Goal: Task Accomplishment & Management: Complete application form

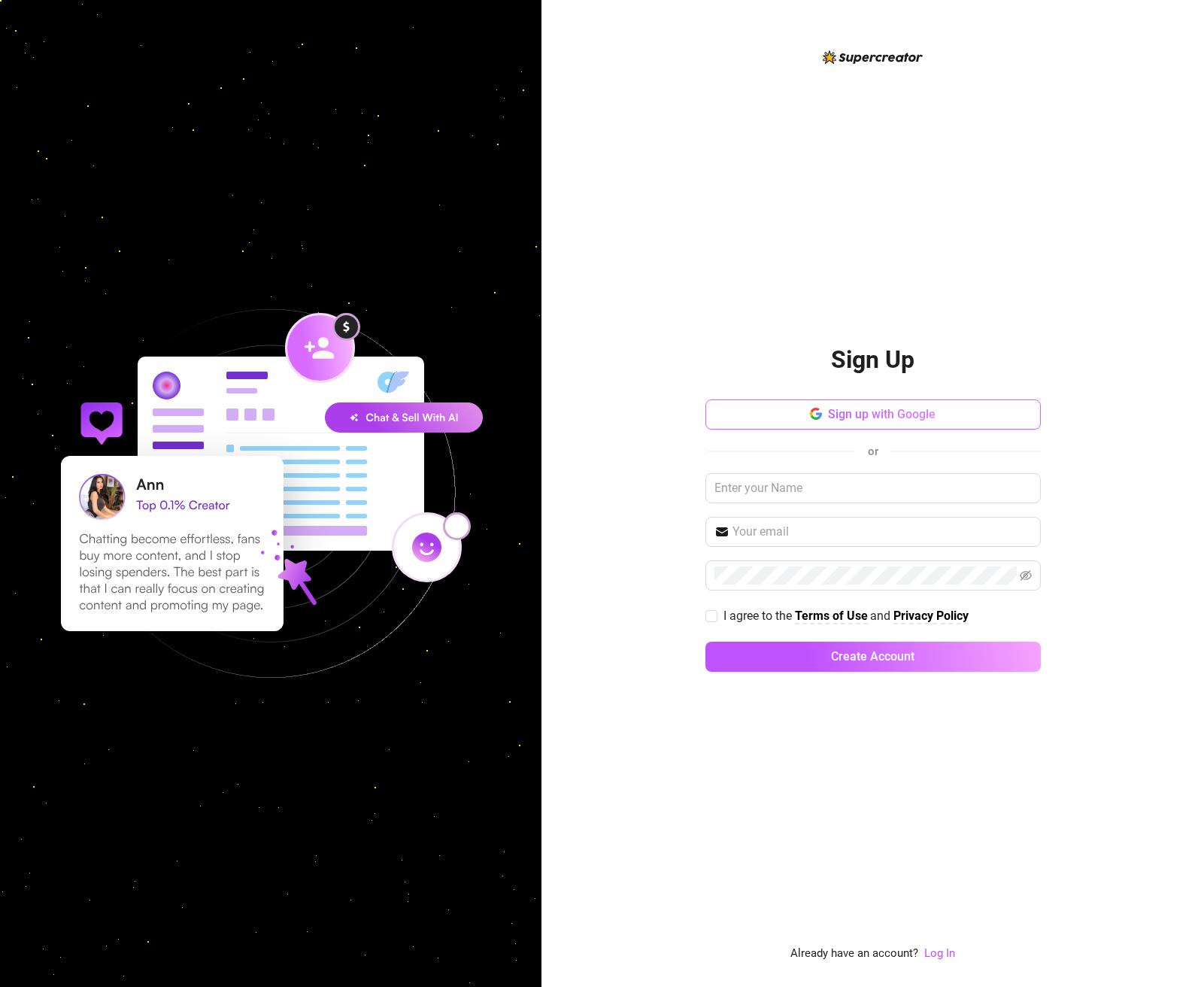
click at [965, 429] on button "Sign up with Google" at bounding box center [873, 414] width 336 height 30
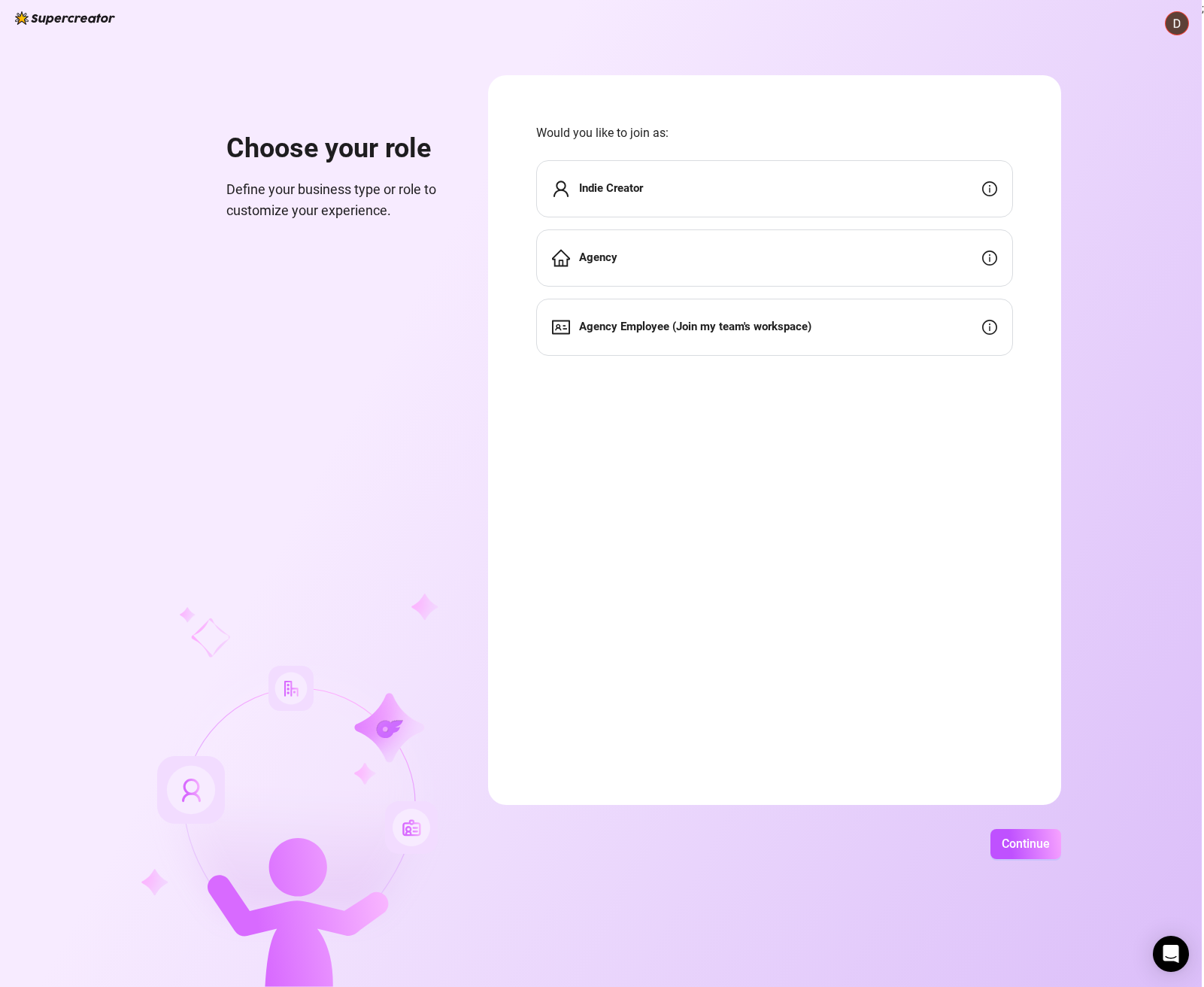
click at [809, 256] on div "Agency" at bounding box center [774, 258] width 477 height 57
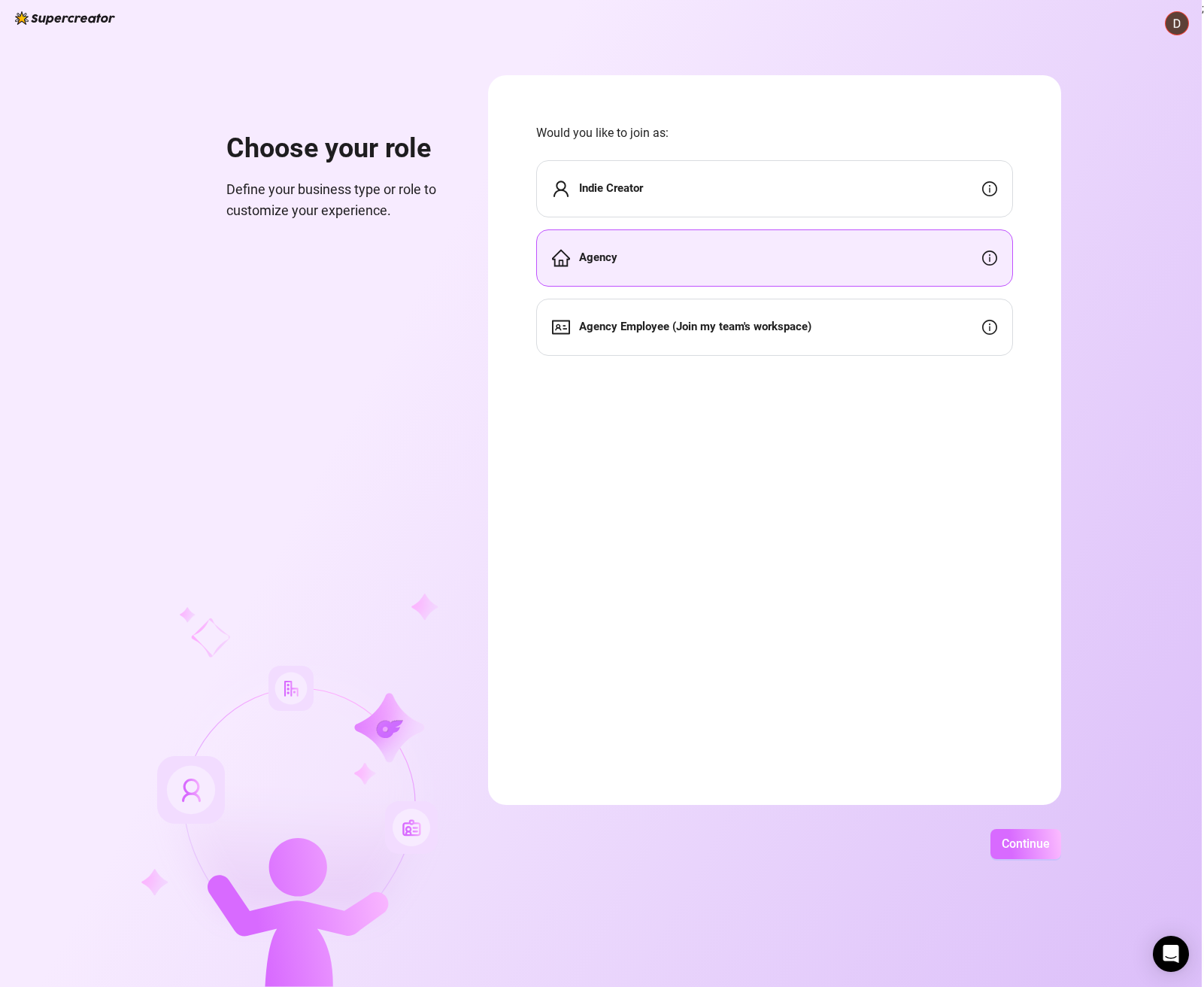
click at [1020, 834] on button "Continue" at bounding box center [1025, 843] width 70 height 30
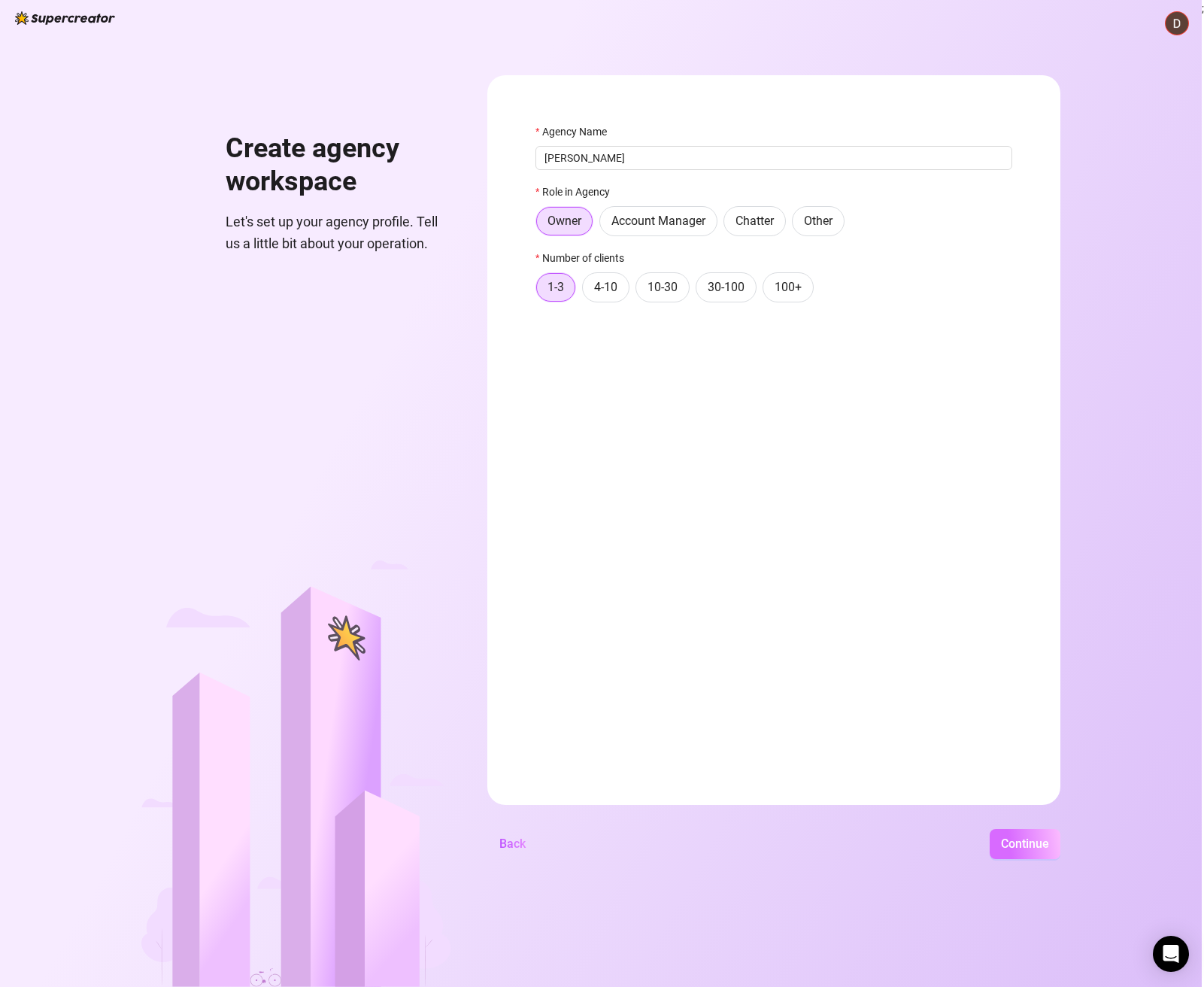
type input "[PERSON_NAME]"
click at [1027, 848] on span "Continue" at bounding box center [1024, 843] width 48 height 14
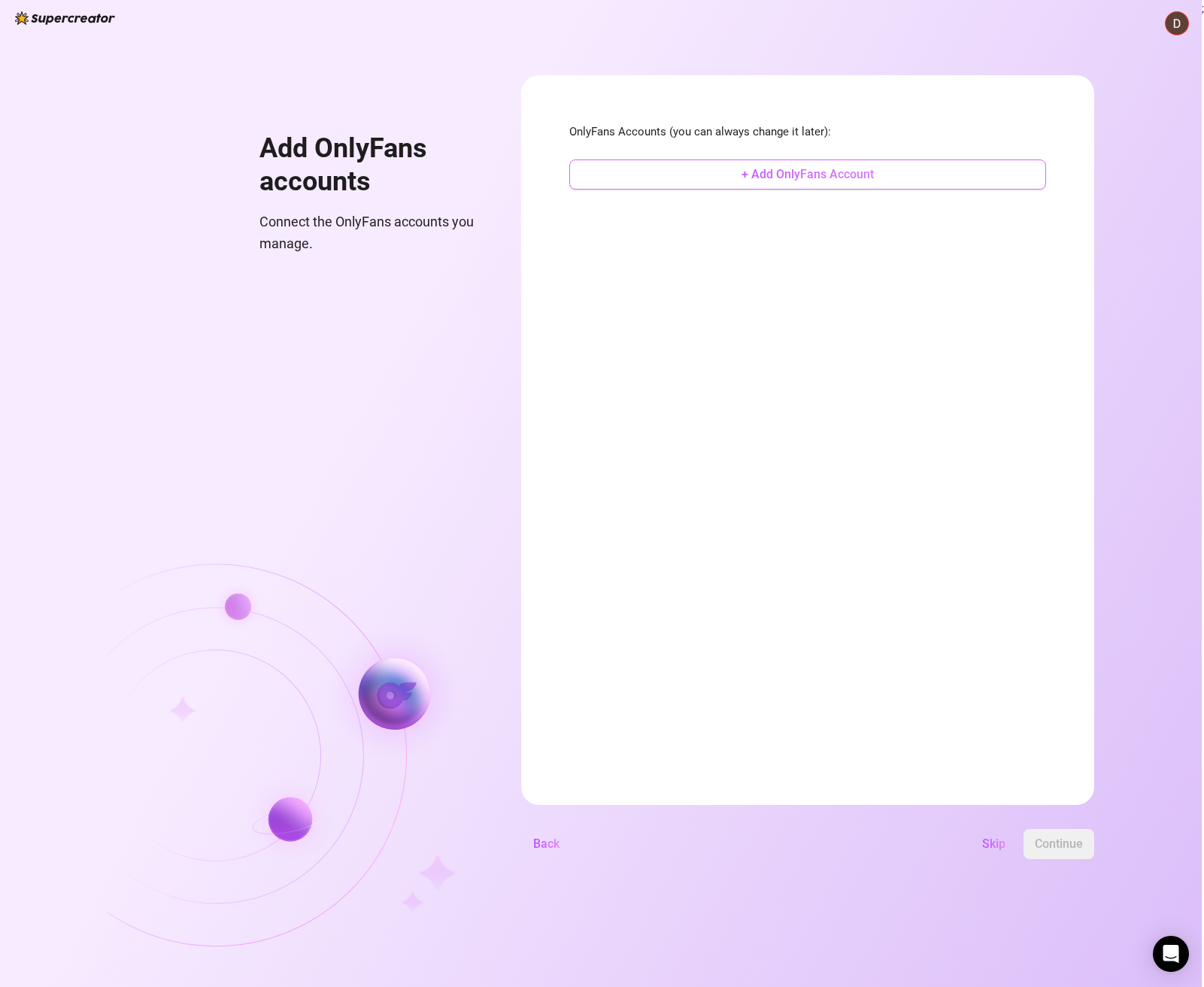
click at [887, 170] on button "+ Add OnlyFans Account" at bounding box center [807, 174] width 477 height 30
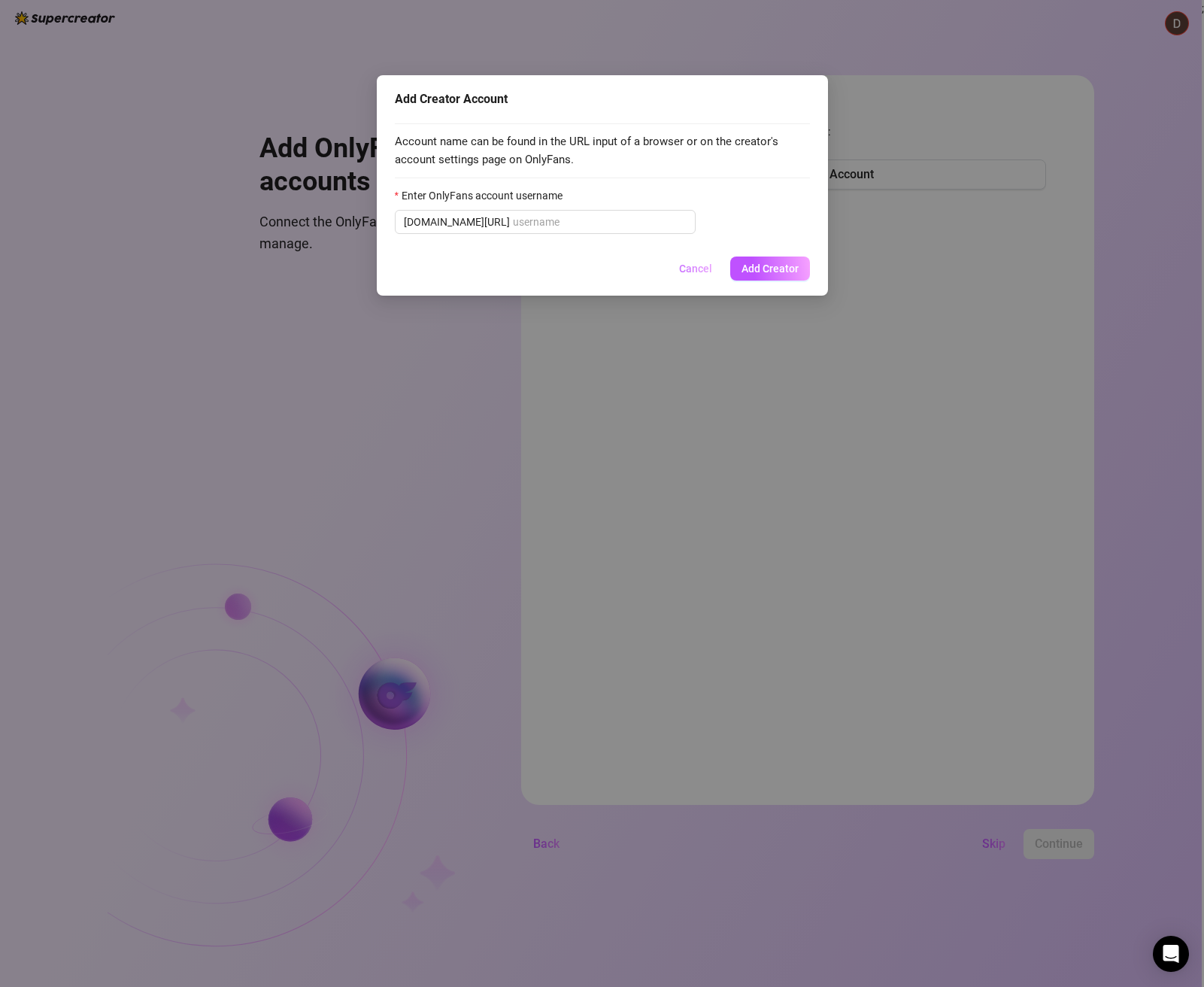
click at [689, 276] on button "Cancel" at bounding box center [695, 268] width 57 height 24
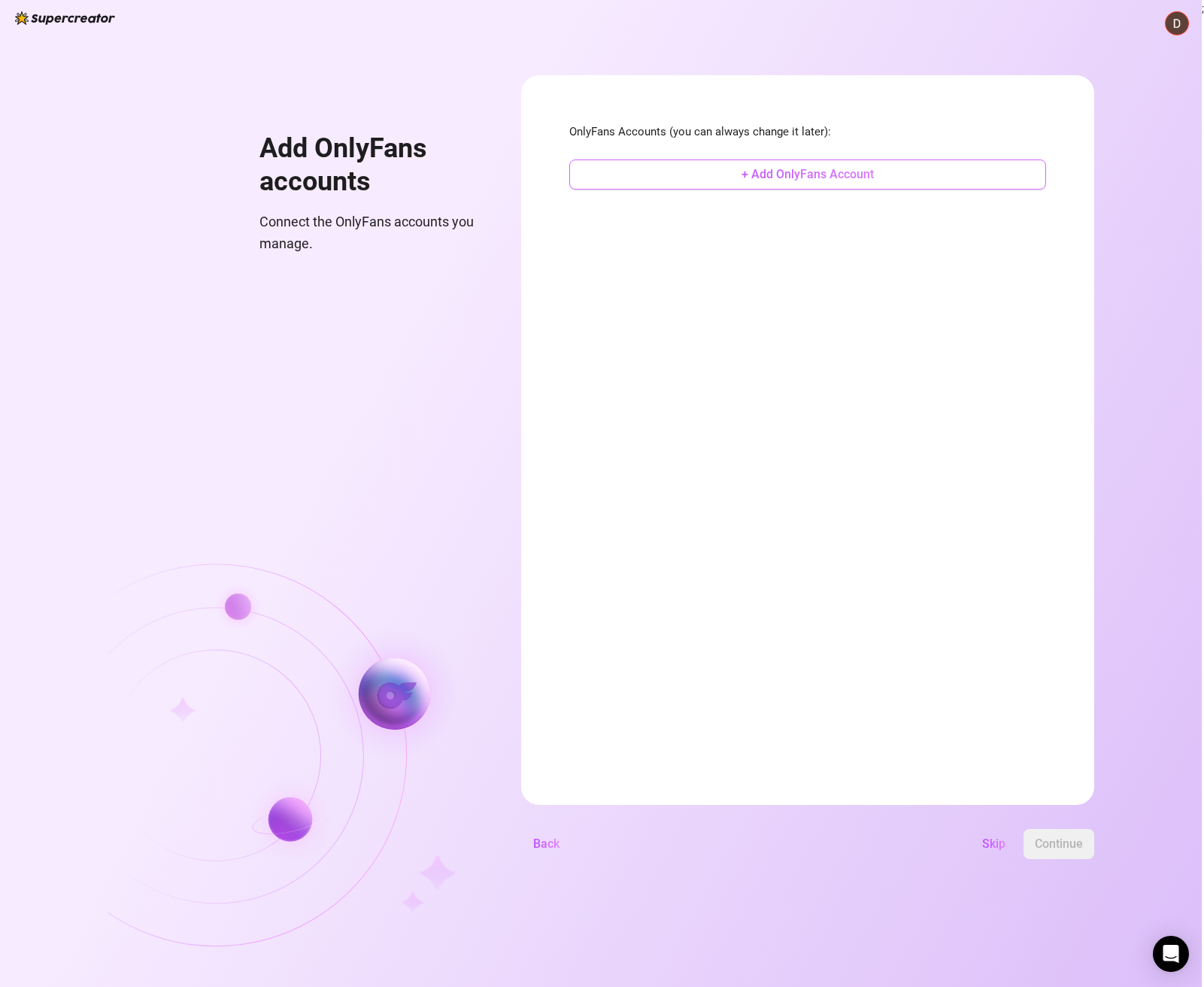
click at [746, 170] on span "+ Add OnlyFans Account" at bounding box center [807, 174] width 132 height 14
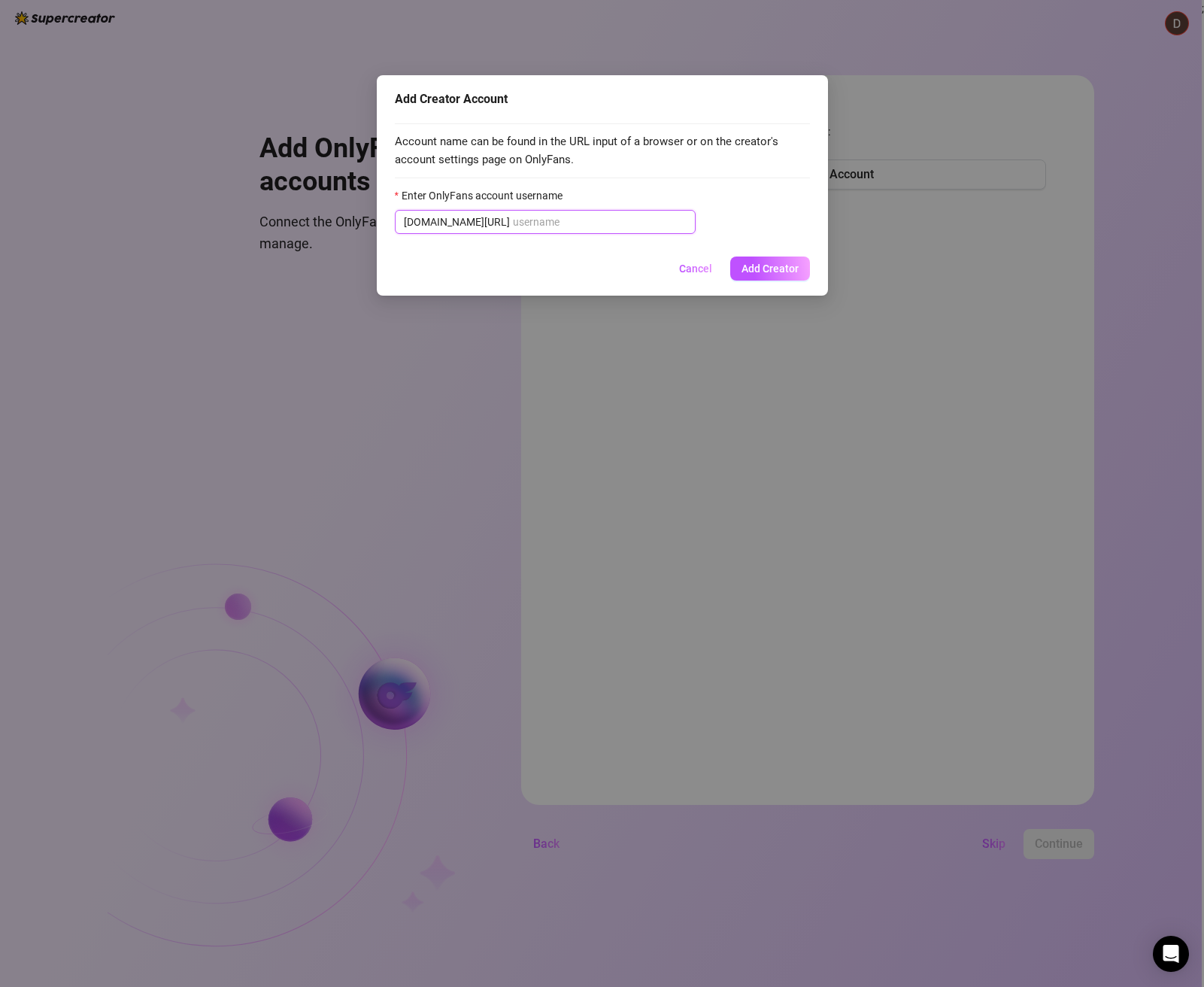
paste input "u495381071"
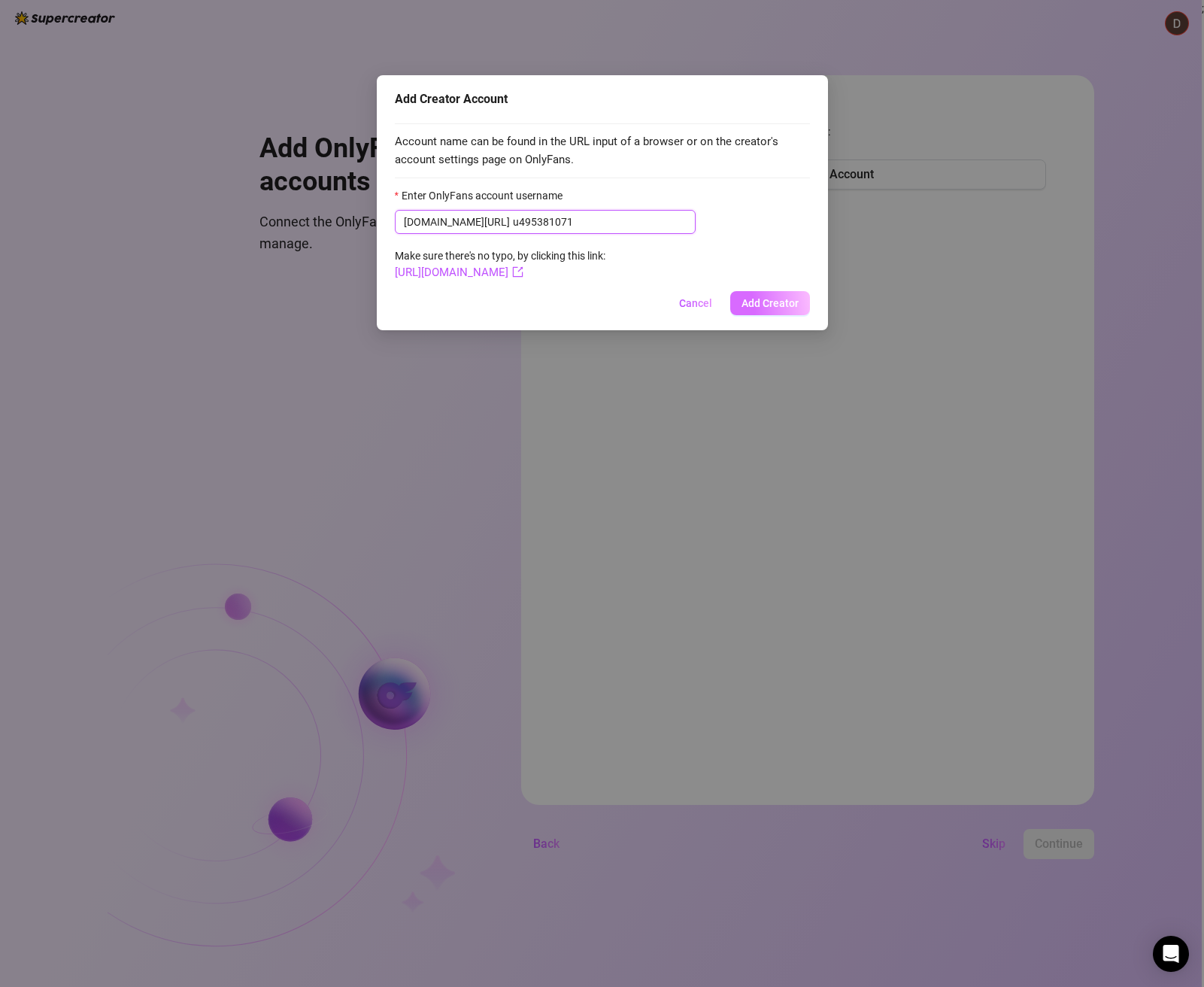
type input "u495381071"
click at [790, 309] on span "Add Creator" at bounding box center [769, 303] width 57 height 12
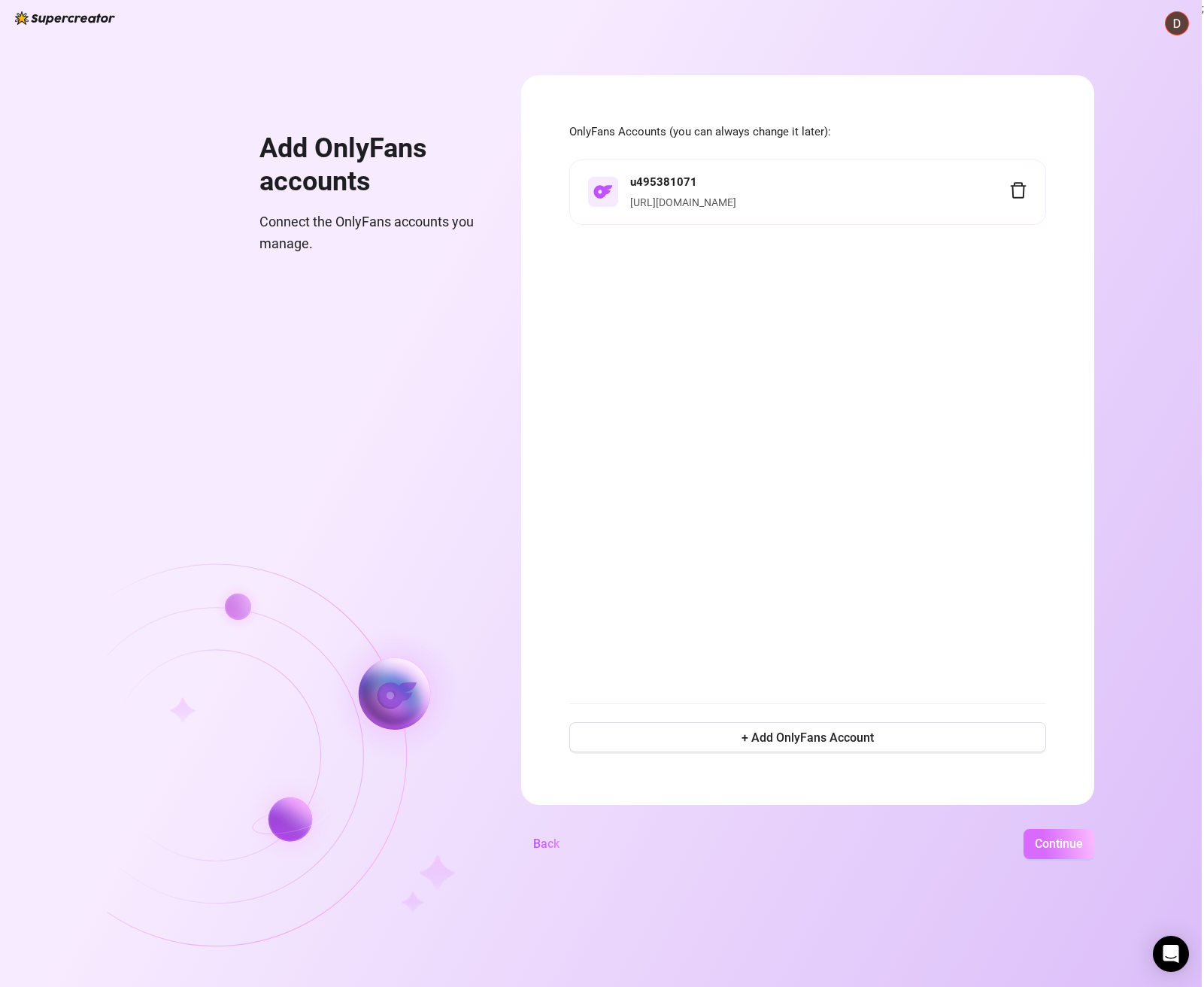
click at [1073, 837] on span "Continue" at bounding box center [1058, 843] width 48 height 14
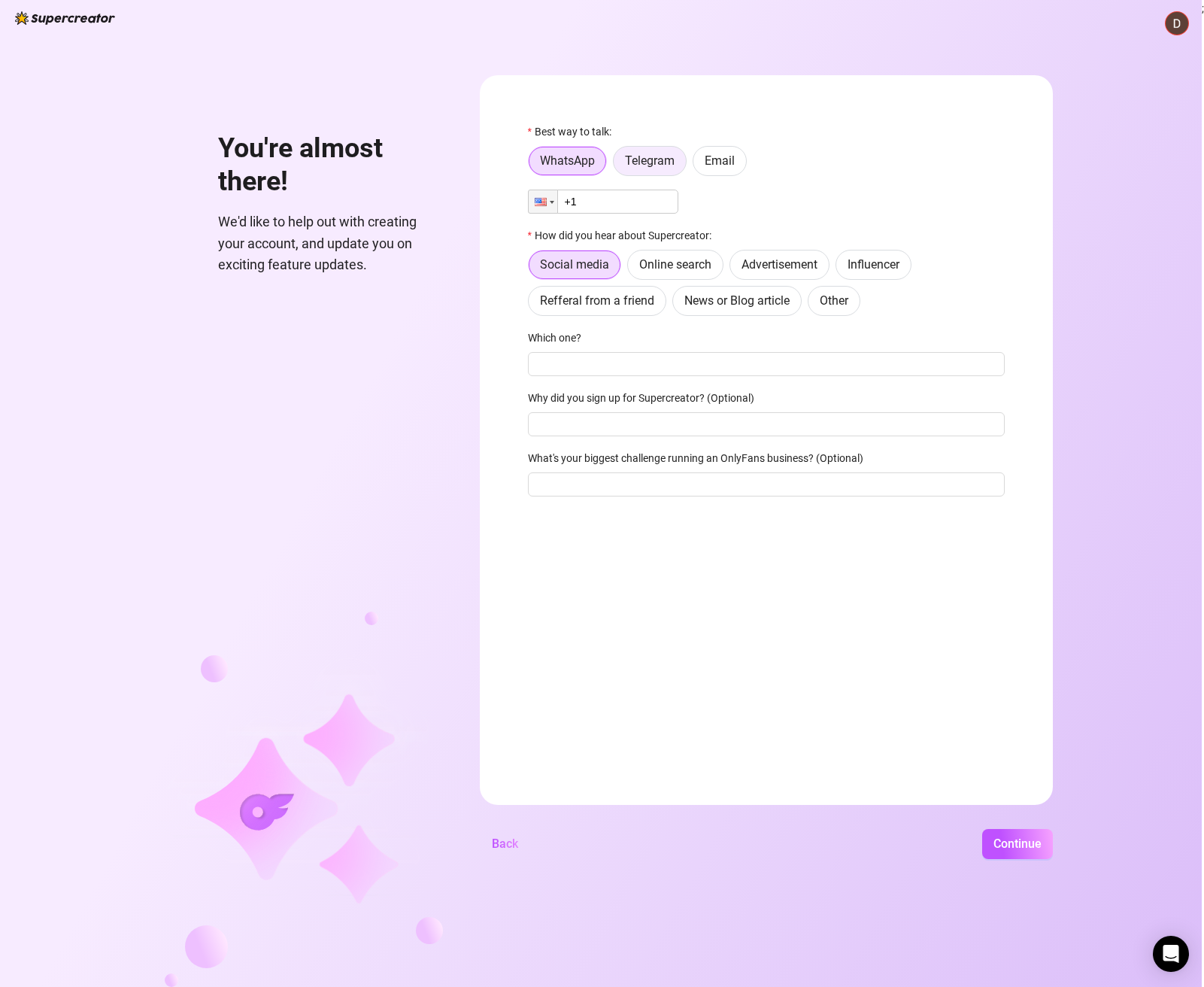
click at [640, 160] on span "Telegram" at bounding box center [649, 160] width 50 height 14
click at [617, 164] on input "Telegram" at bounding box center [617, 164] width 0 height 0
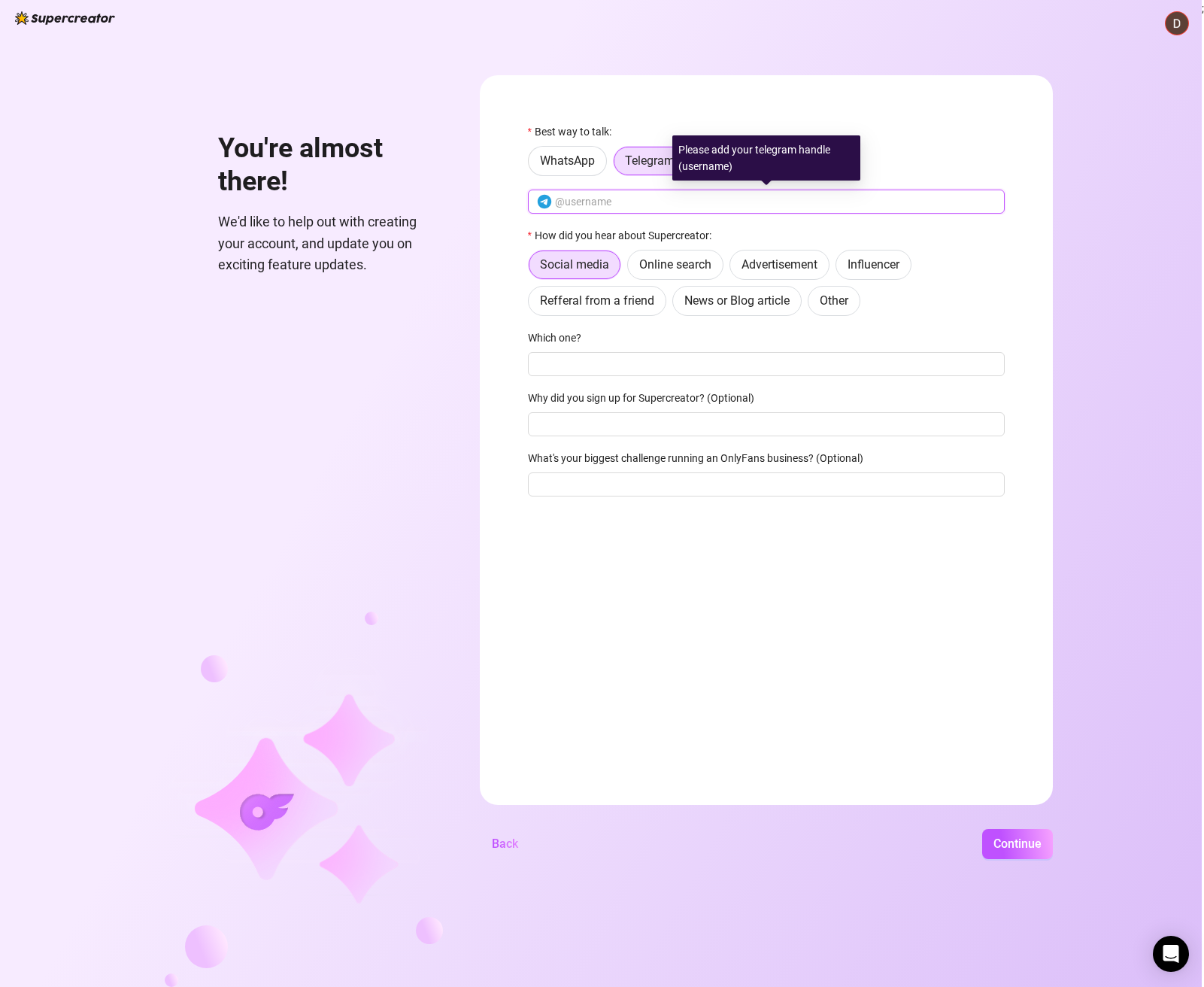
click at [637, 201] on input "text" at bounding box center [776, 202] width 441 height 17
type input "d"
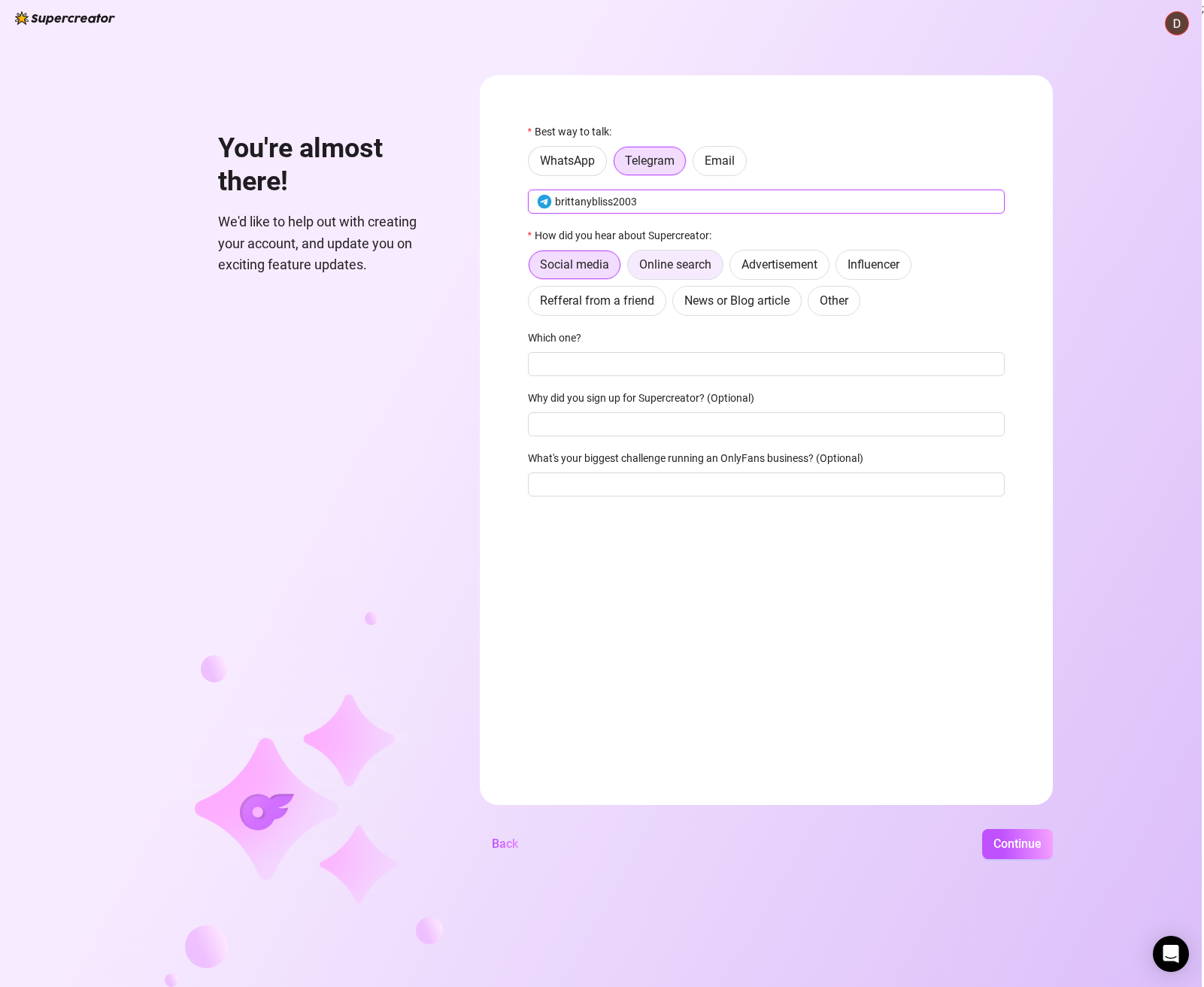
type input "brittanybliss2003"
click at [682, 261] on span "Online search" at bounding box center [675, 264] width 72 height 14
click at [632, 269] on input "Online search" at bounding box center [632, 269] width 0 height 0
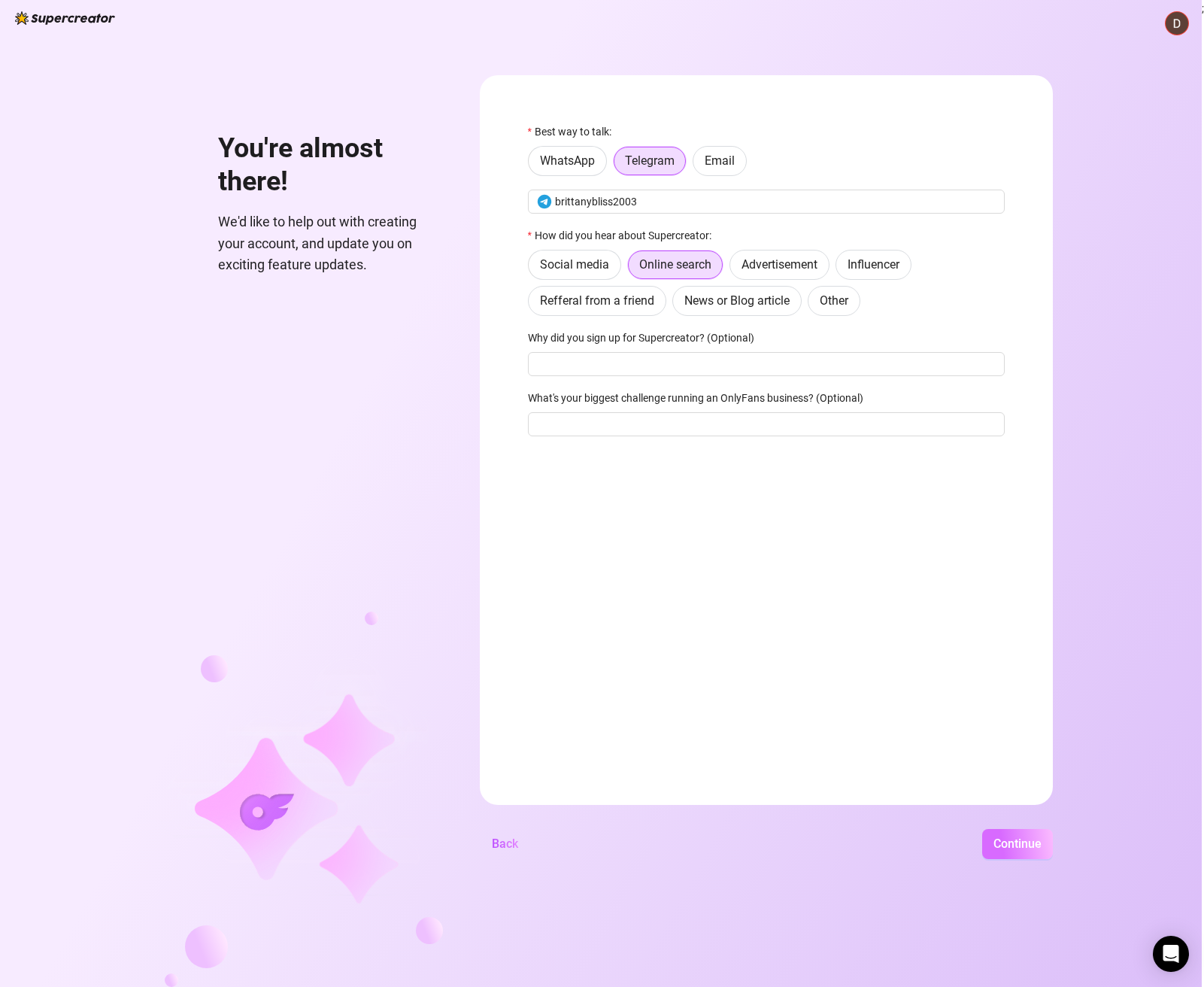
click at [995, 839] on span "Continue" at bounding box center [1017, 843] width 48 height 14
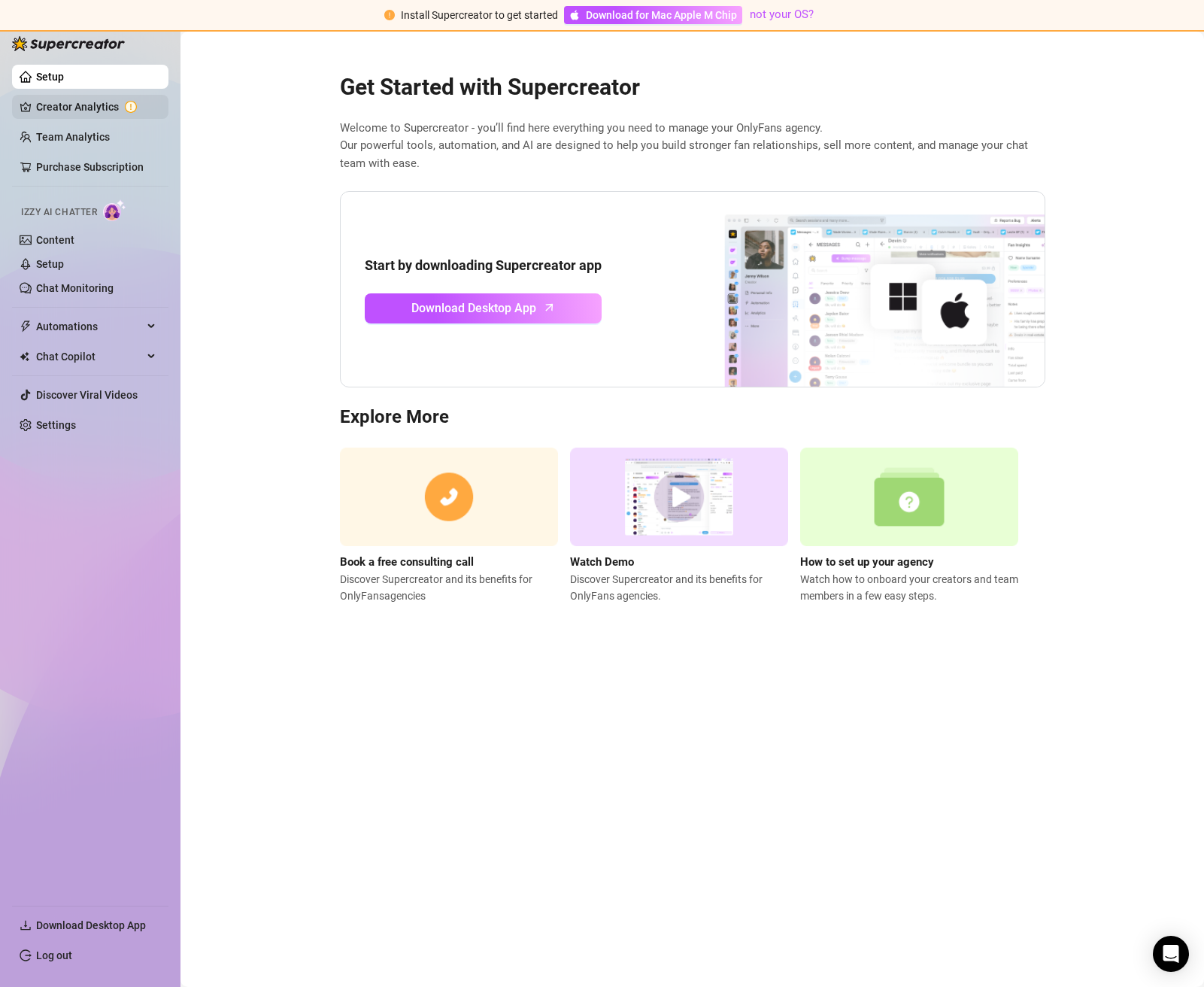
click at [96, 109] on link "Creator Analytics" at bounding box center [97, 107] width 120 height 24
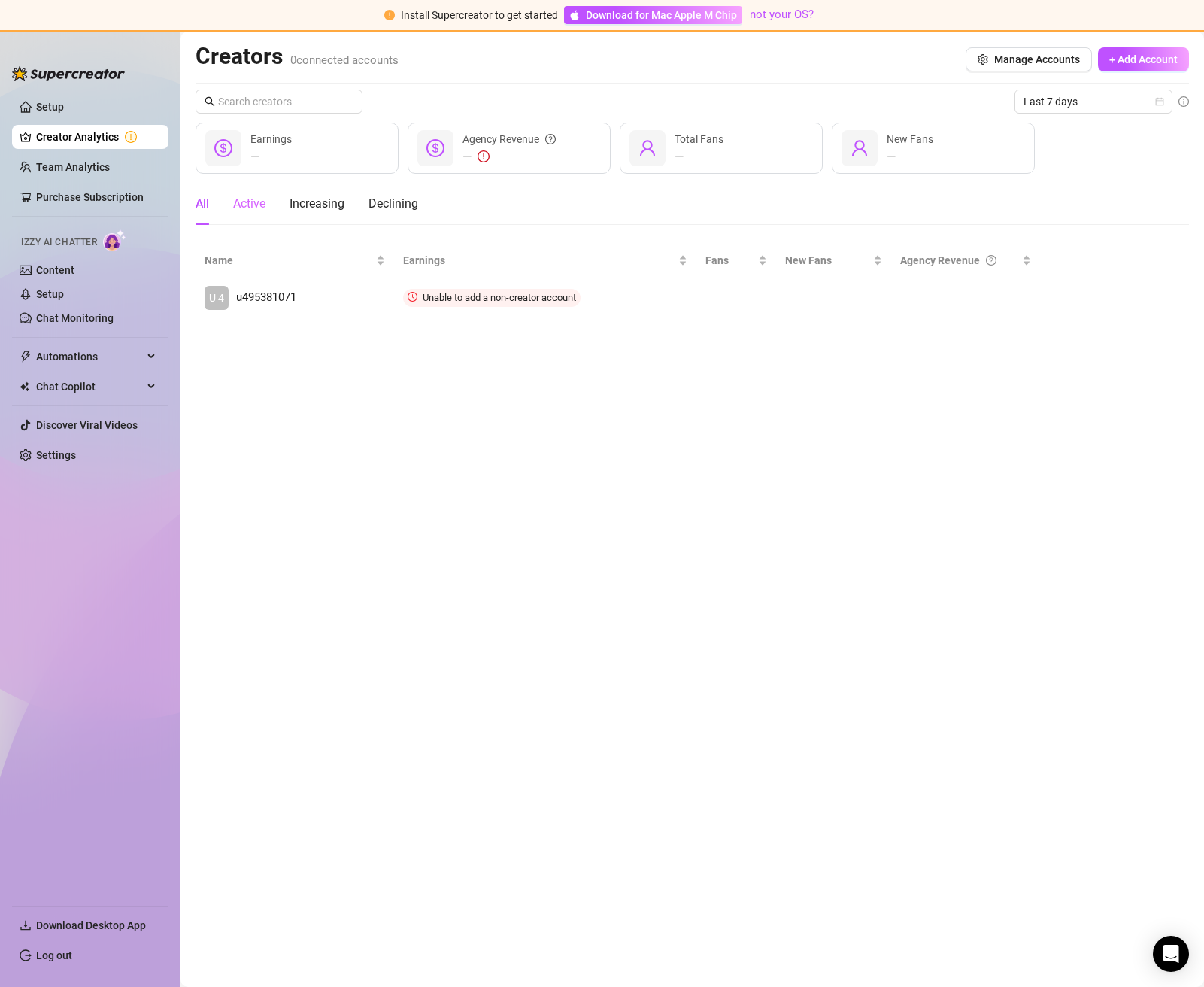
click at [254, 216] on div "Active" at bounding box center [249, 204] width 32 height 42
click at [304, 209] on div "Increasing" at bounding box center [316, 204] width 55 height 18
click at [391, 208] on div "Declining" at bounding box center [393, 204] width 50 height 18
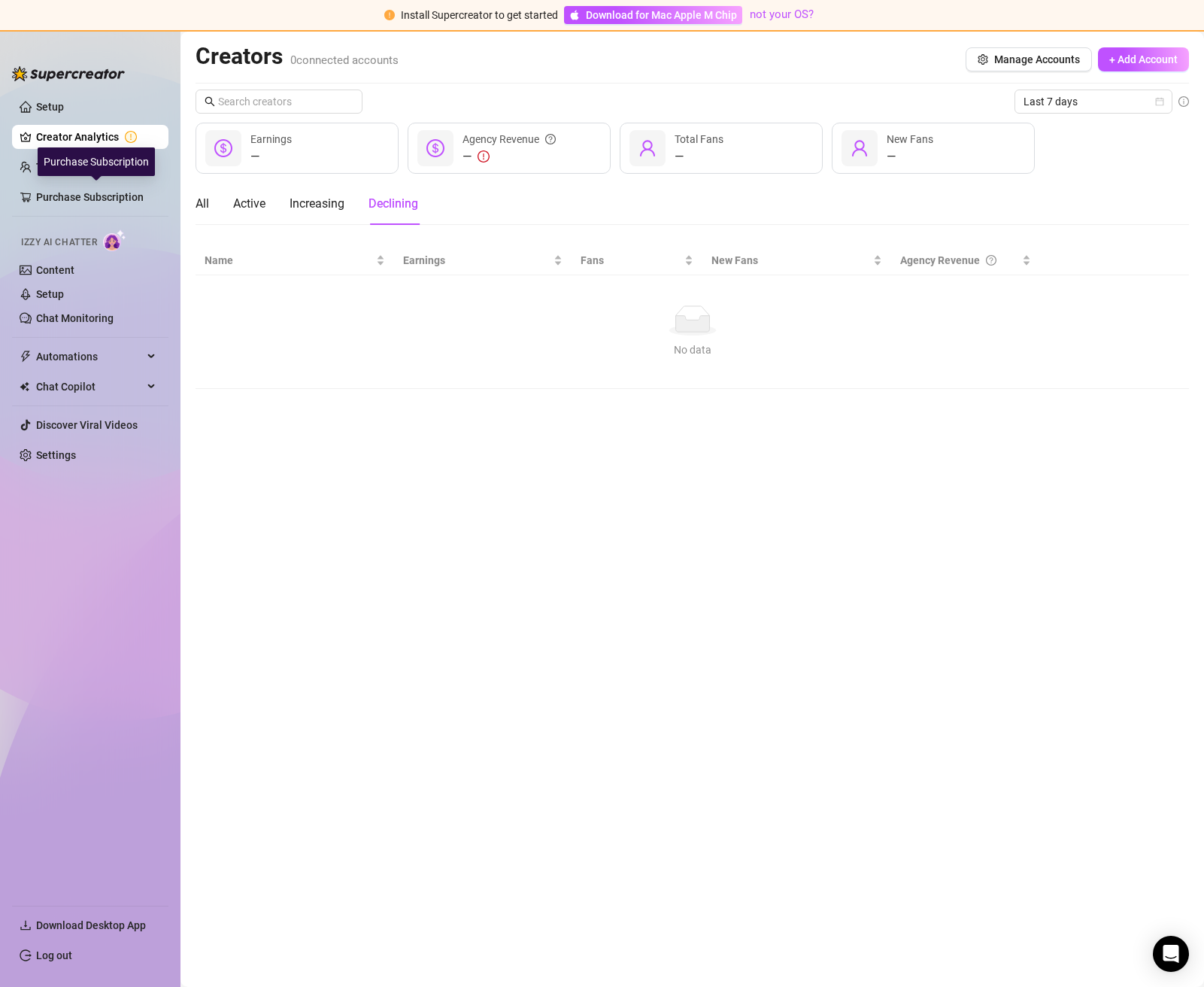
click at [103, 169] on div "Purchase Subscription" at bounding box center [96, 162] width 117 height 29
click at [76, 203] on link "Purchase Subscription" at bounding box center [97, 197] width 120 height 24
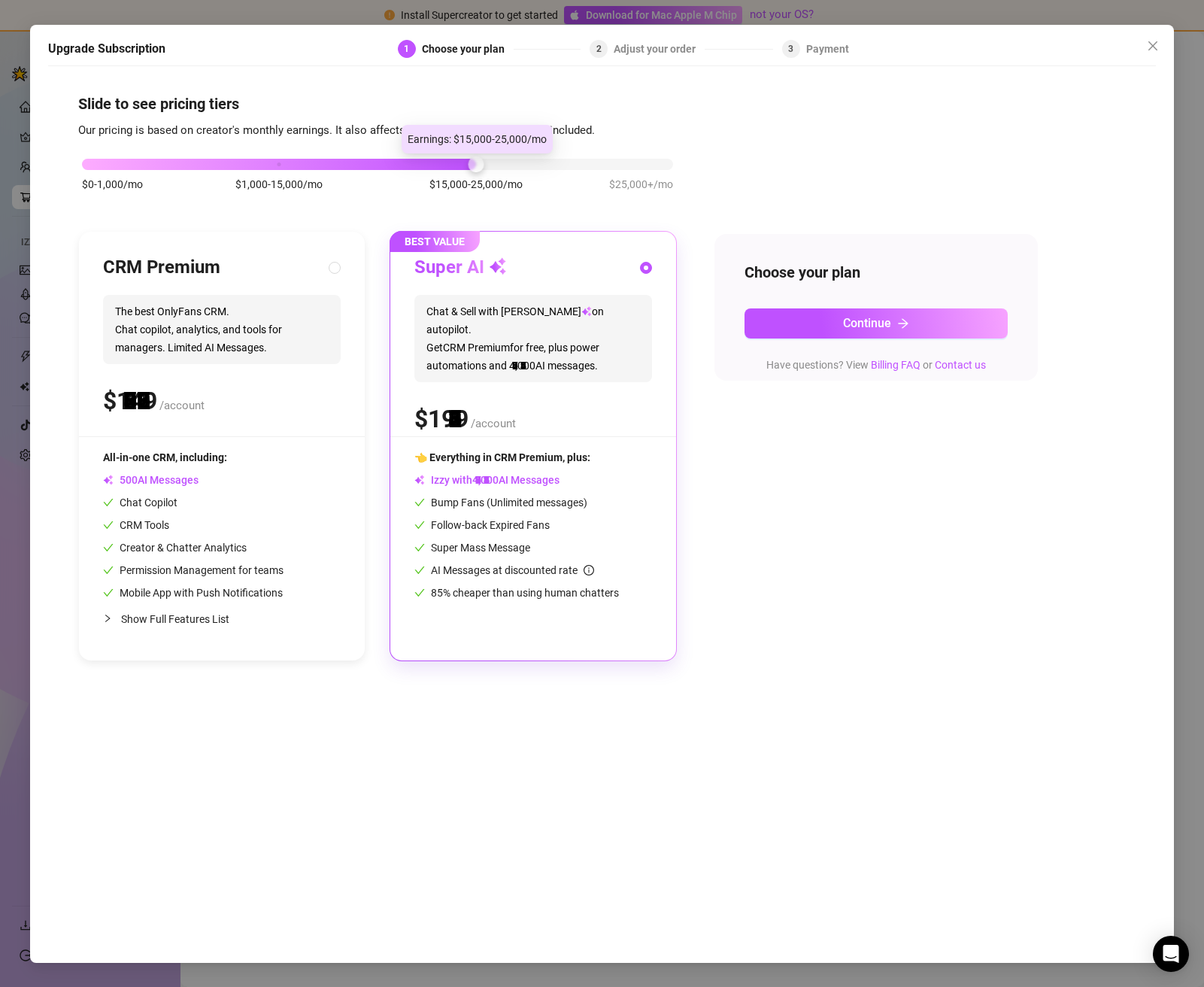
drag, startPoint x: 284, startPoint y: 156, endPoint x: 433, endPoint y: 153, distance: 149.0
click at [433, 153] on div "$0-1,000/mo $1,000-15,000/mo $15,000-25,000/mo $25,000+/mo" at bounding box center [377, 182] width 599 height 85
drag, startPoint x: 462, startPoint y: 156, endPoint x: 652, endPoint y: 172, distance: 190.7
click at [652, 172] on div "$0-1,000/mo $1,000-15,000/mo $15,000-25,000/mo $25,000+/mo" at bounding box center [377, 182] width 599 height 85
drag, startPoint x: 651, startPoint y: 172, endPoint x: 254, endPoint y: 164, distance: 397.1
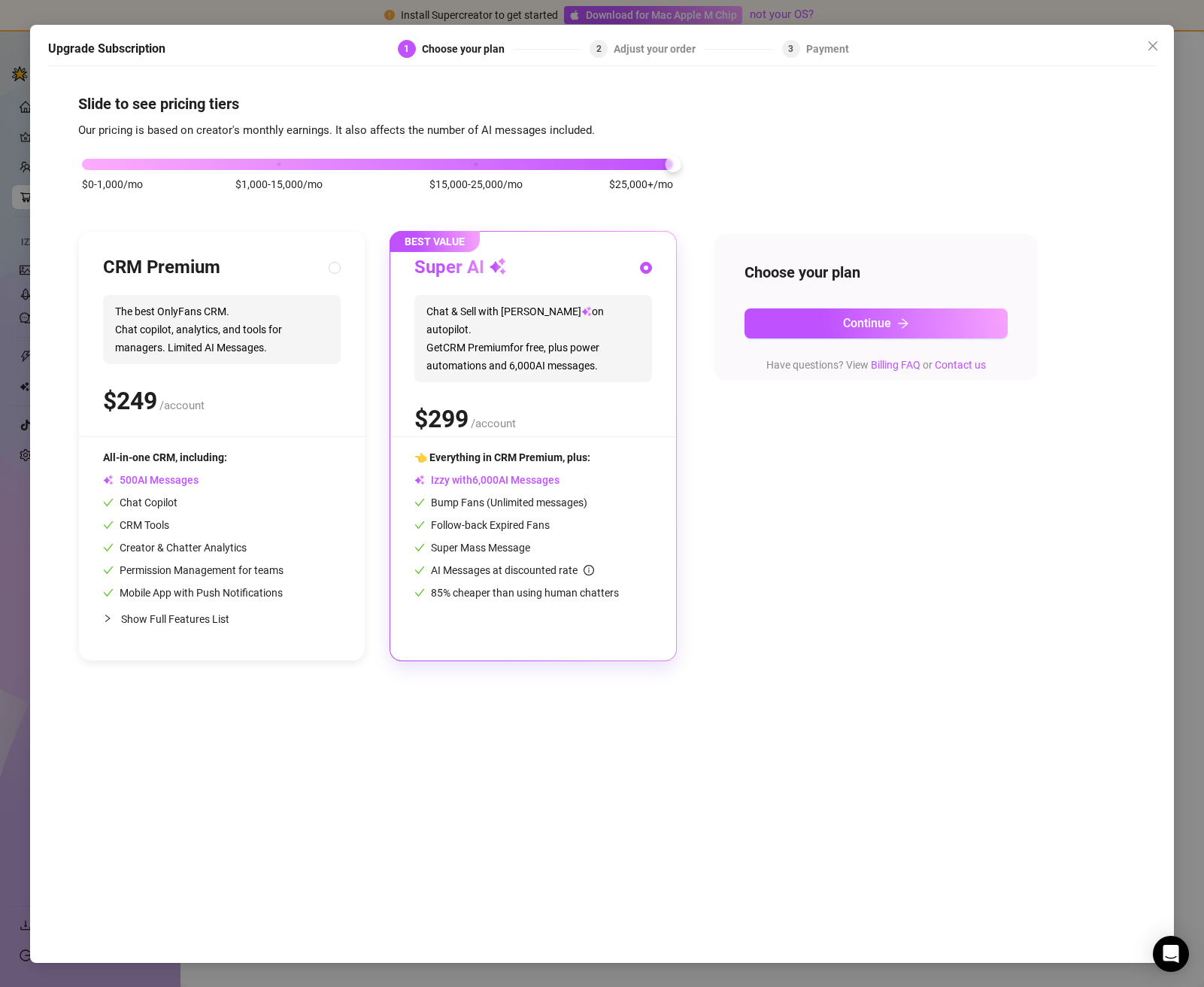
click at [253, 164] on div "$0-1,000/mo $1,000-15,000/mo $15,000-25,000/mo $25,000+/mo" at bounding box center [377, 182] width 599 height 85
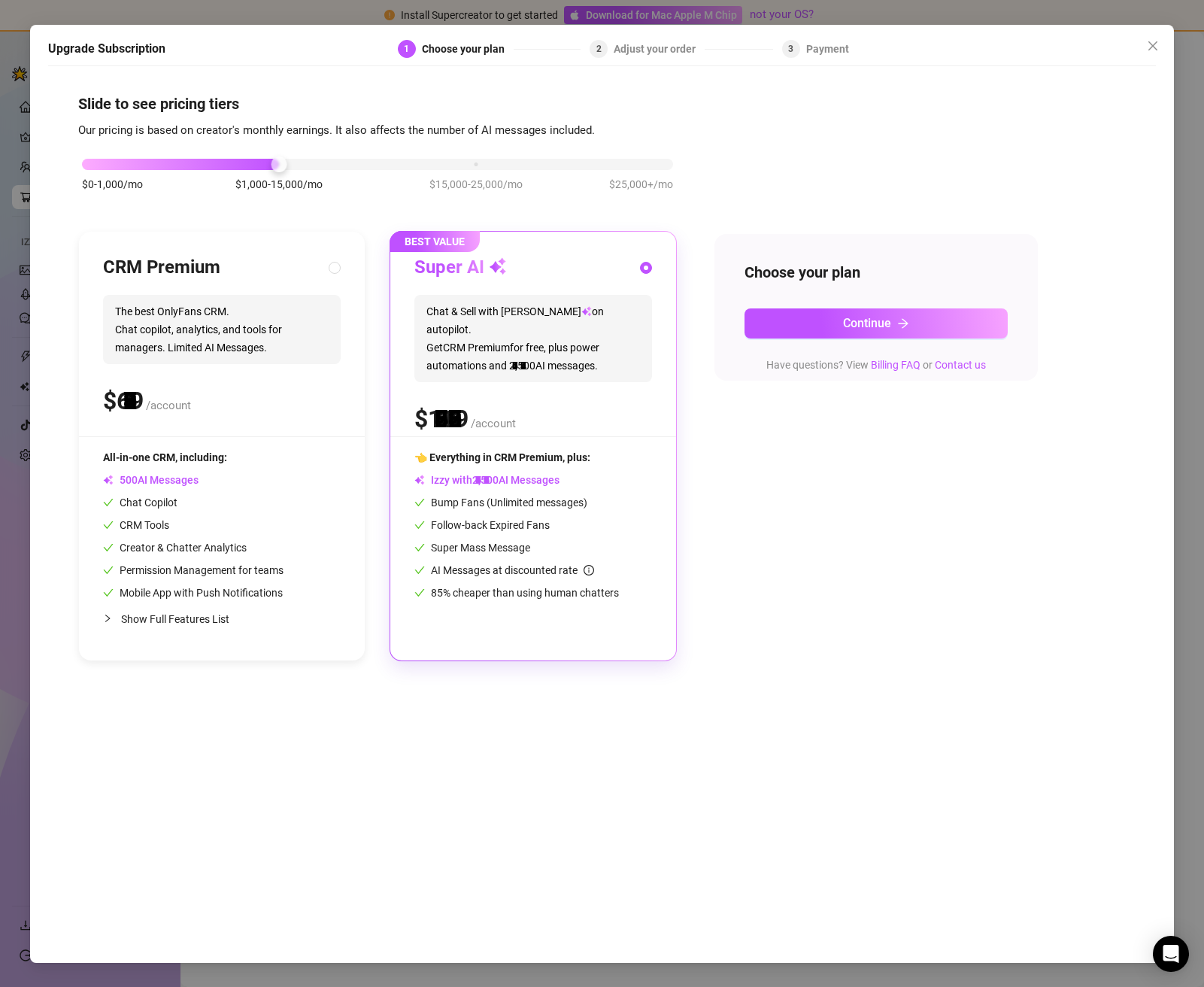
click at [254, 164] on div at bounding box center [181, 164] width 197 height 11
click at [103, 156] on div "$0-1,000/mo $1,000-15,000/mo $15,000-25,000/mo $25,000+/mo" at bounding box center [377, 160] width 591 height 9
click at [1153, 43] on icon "close" at bounding box center [1153, 46] width 12 height 12
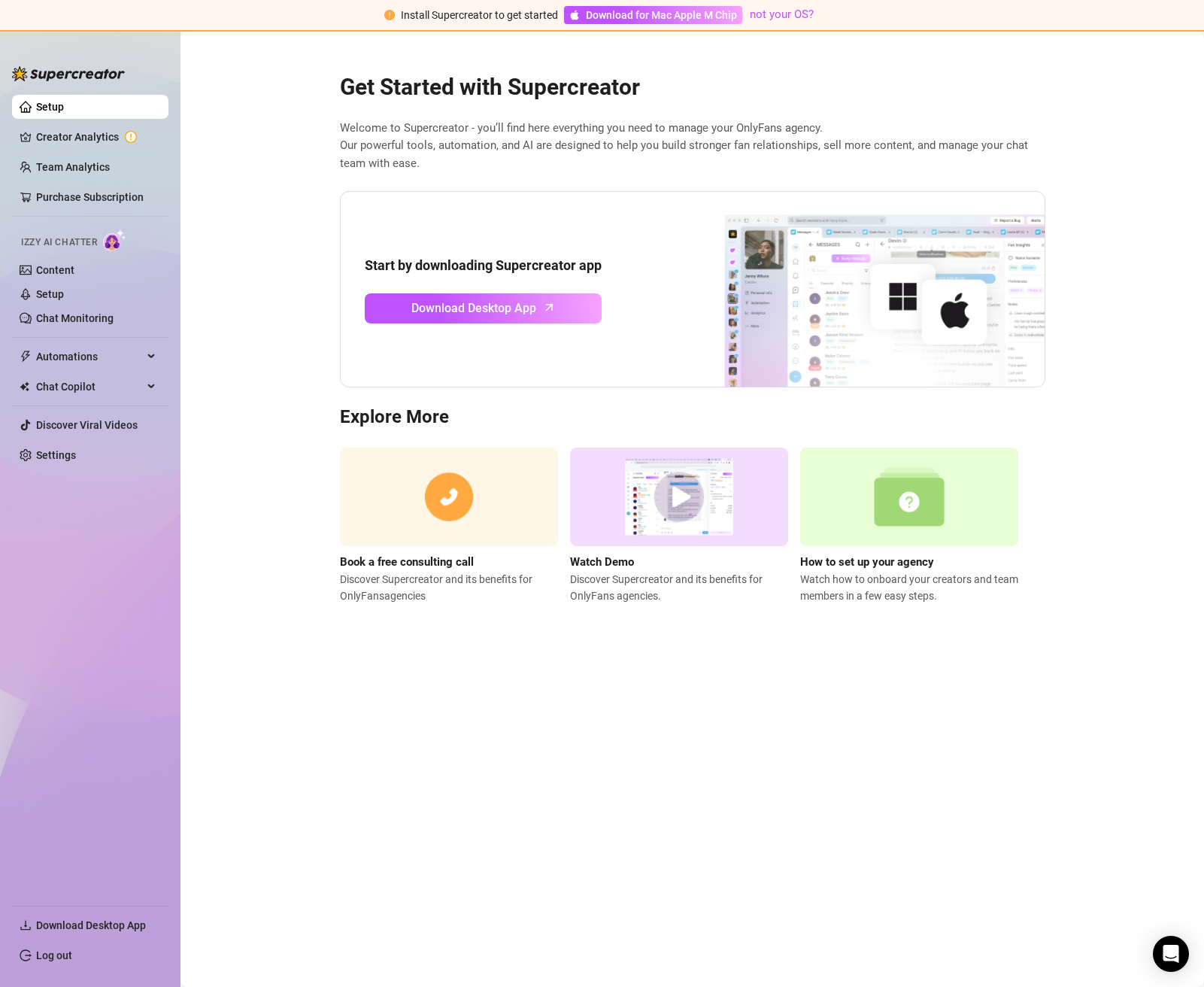
click at [75, 254] on div "Izzy AI Chatter" at bounding box center [89, 240] width 159 height 34
click at [70, 264] on link "Content" at bounding box center [55, 270] width 38 height 12
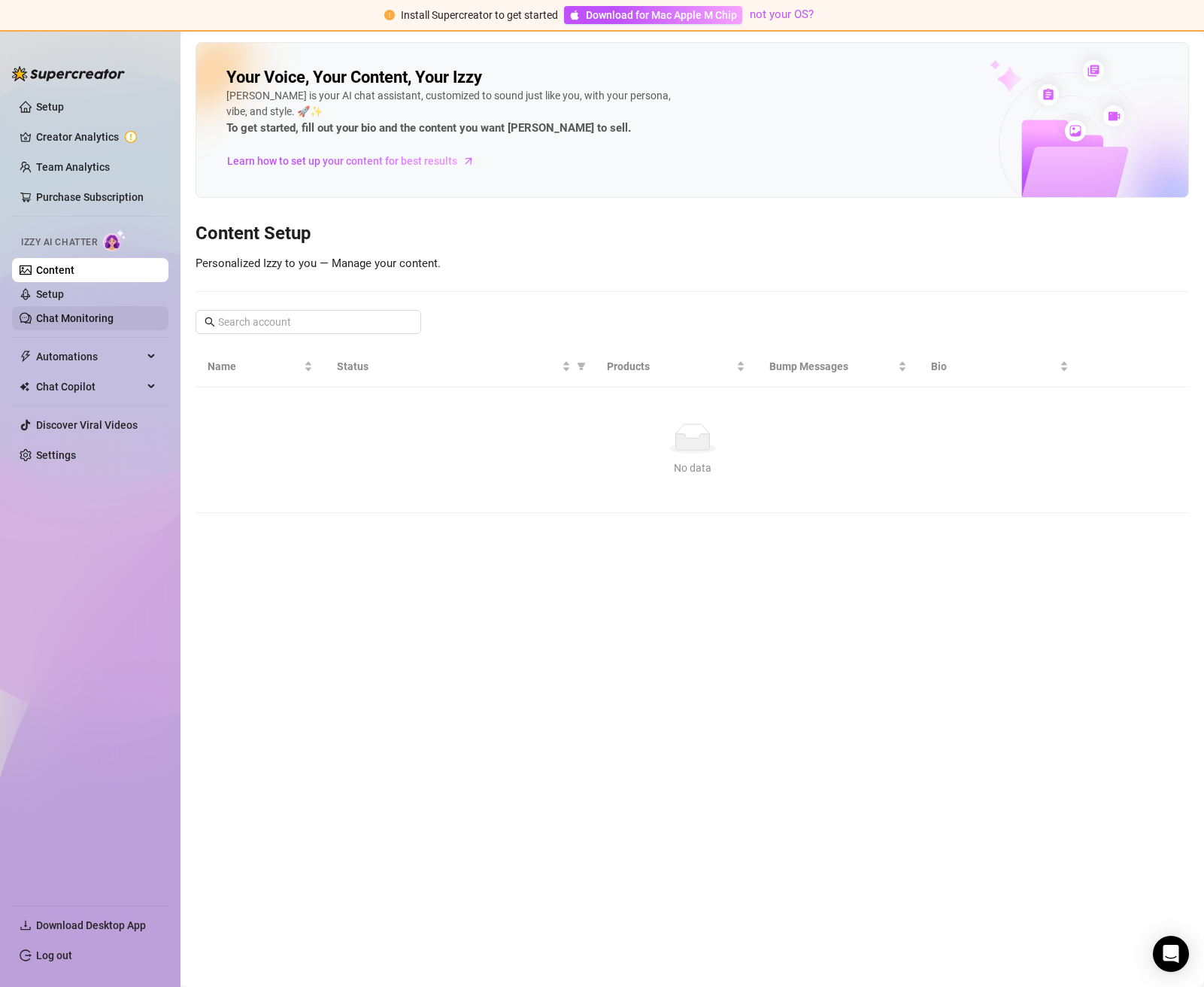
click at [57, 312] on link "Chat Monitoring" at bounding box center [75, 318] width 77 height 12
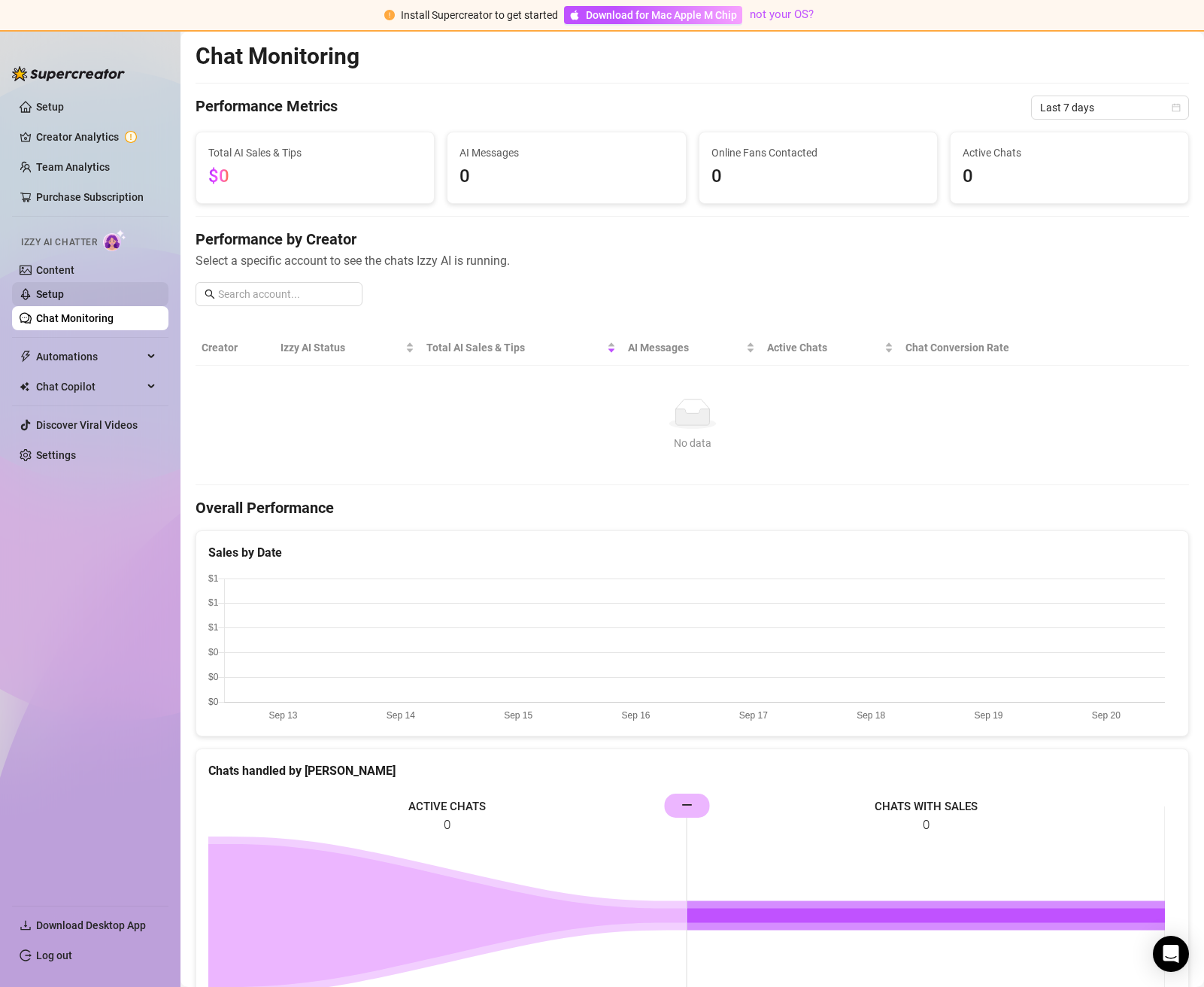
click at [64, 296] on link "Setup" at bounding box center [50, 294] width 28 height 12
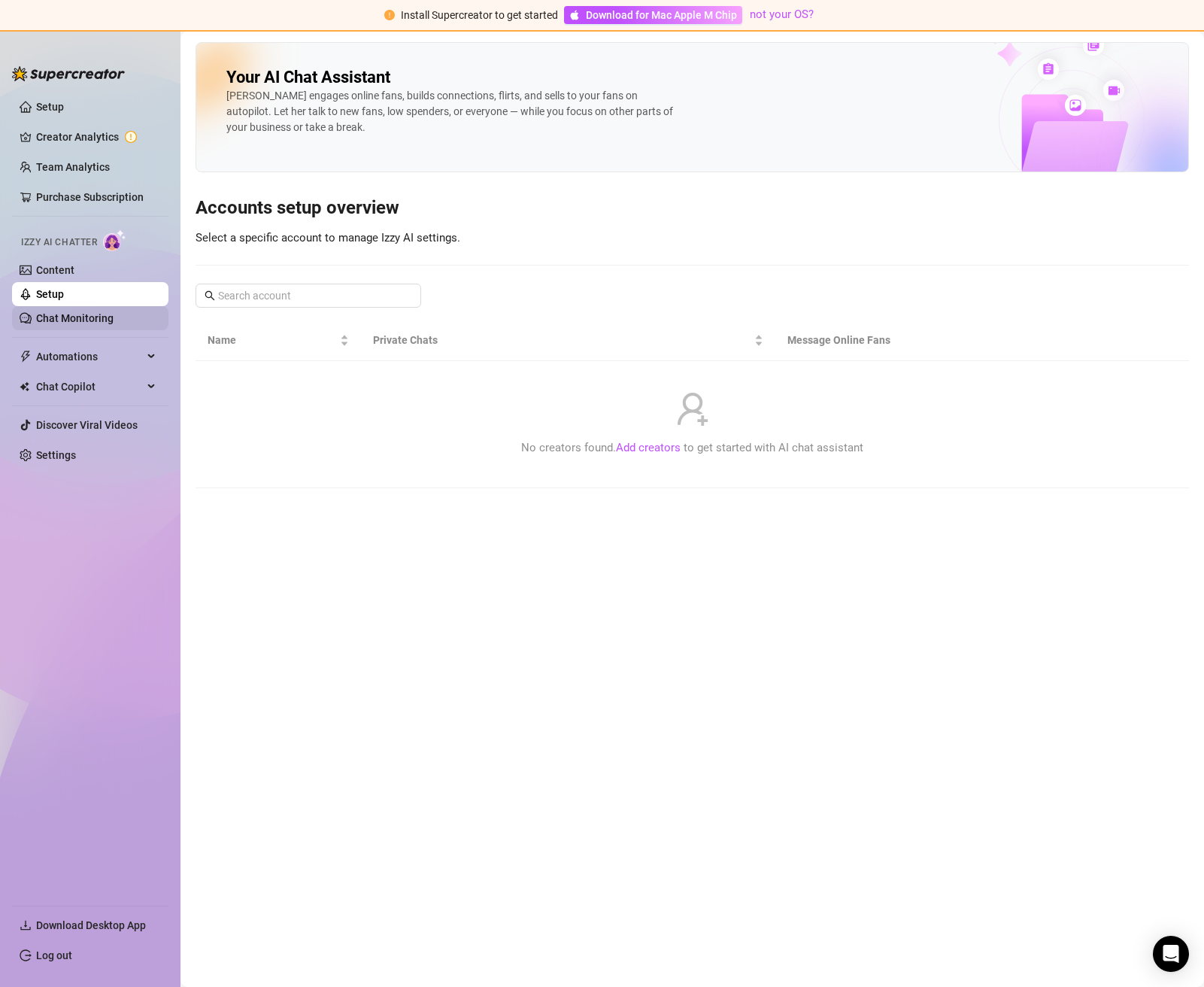
click at [66, 314] on link "Chat Monitoring" at bounding box center [75, 318] width 77 height 12
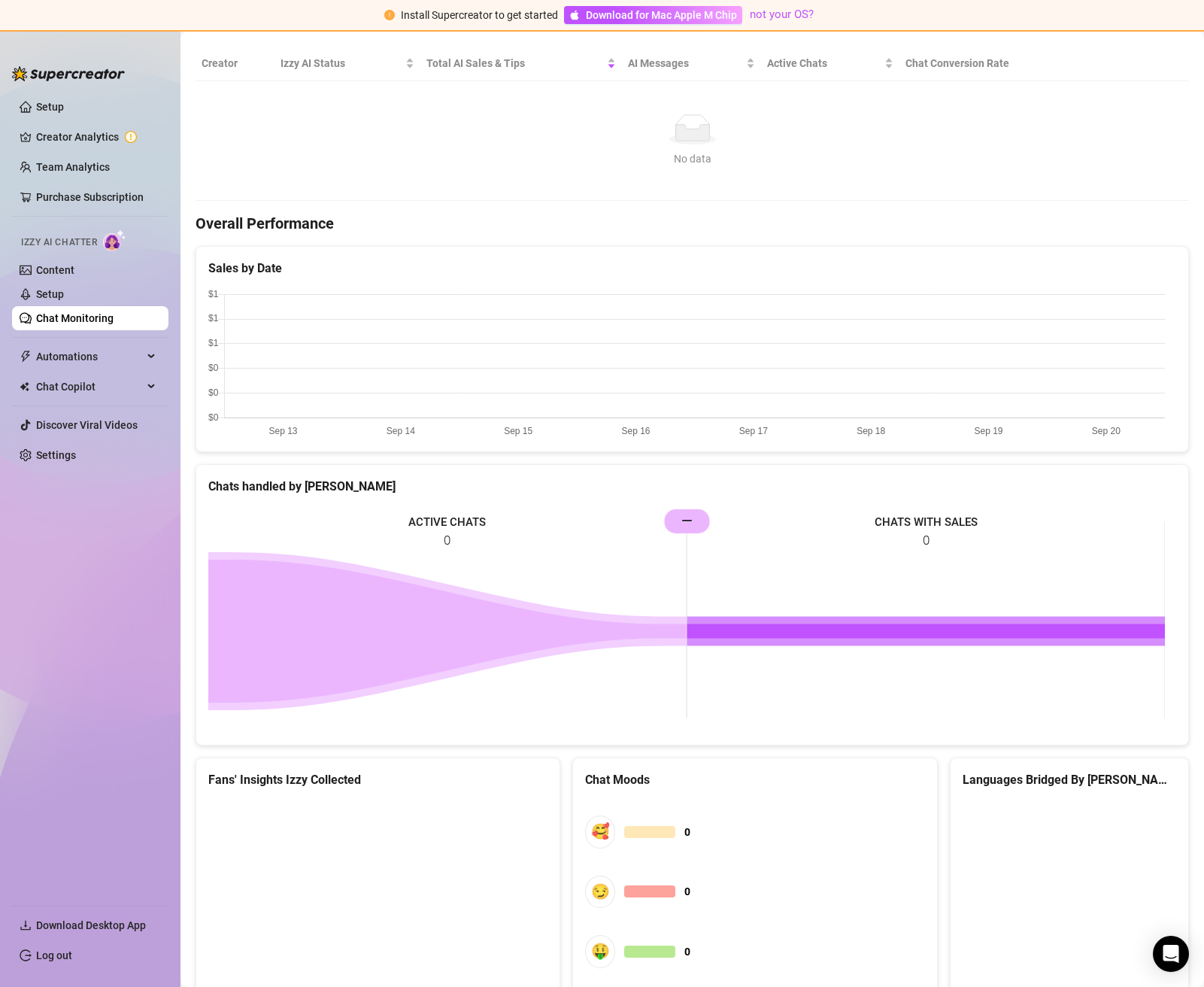
scroll to position [398, 0]
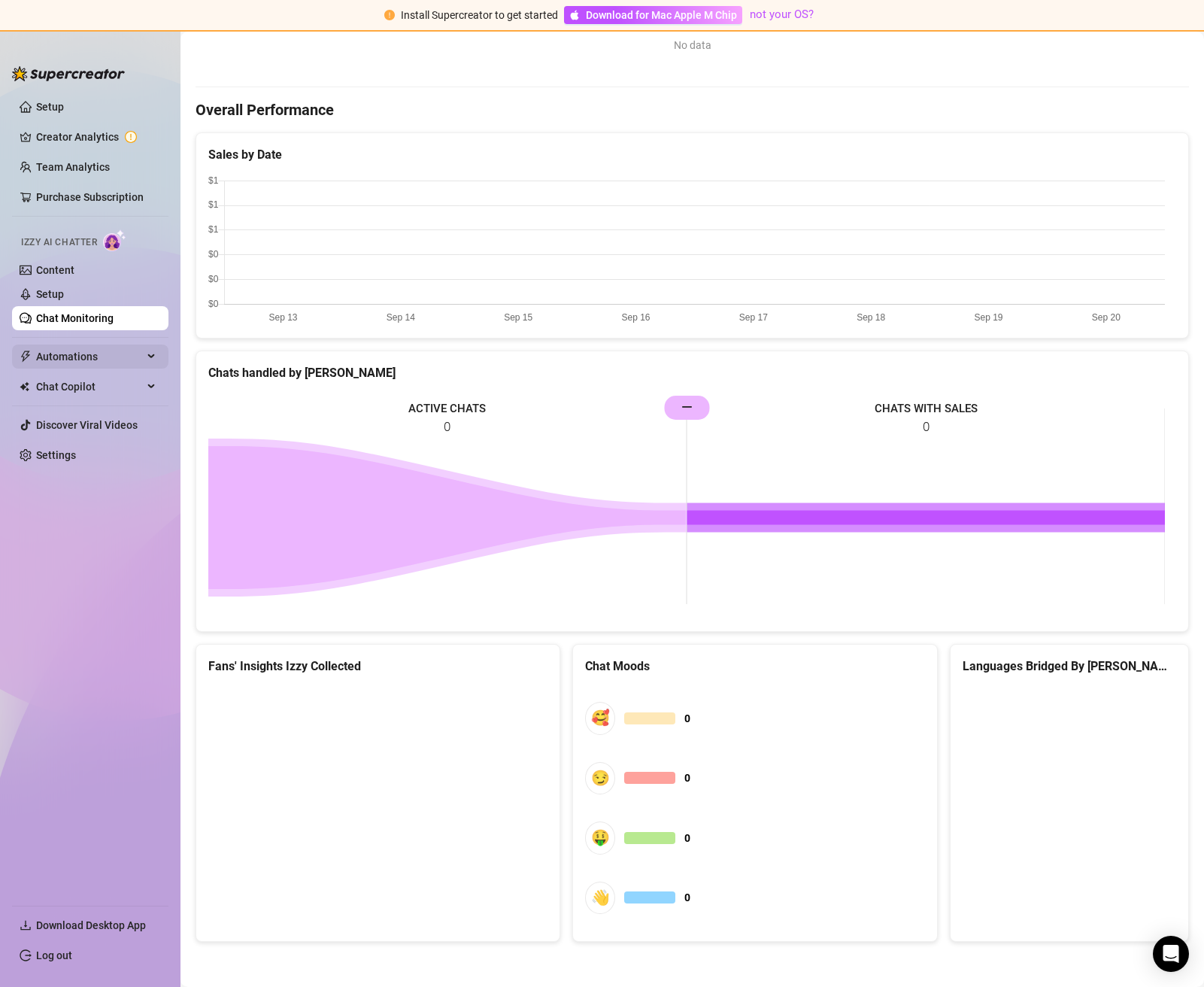
click at [153, 362] on div "Automations" at bounding box center [90, 356] width 156 height 24
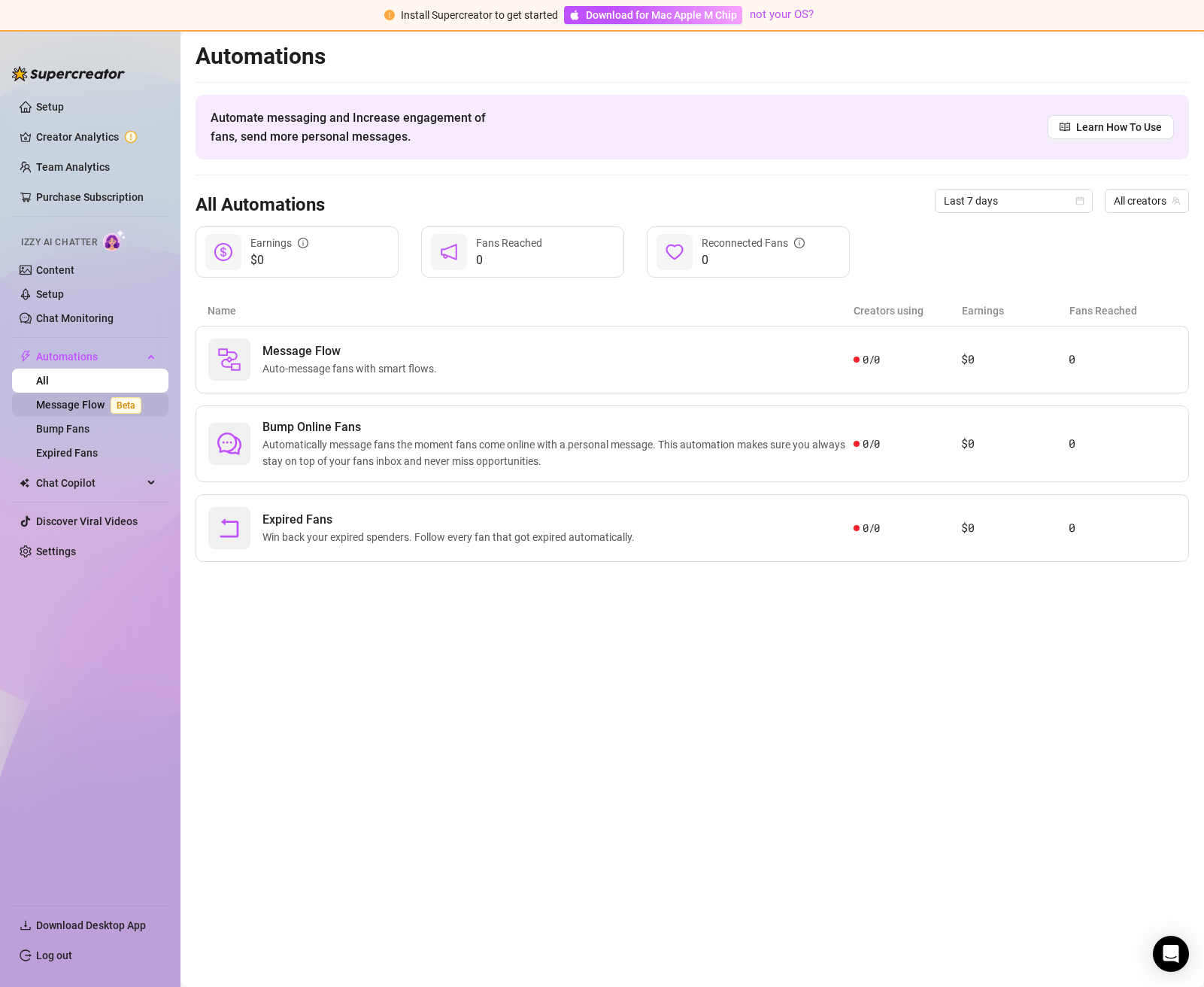
click at [96, 410] on link "Message Flow Beta" at bounding box center [92, 404] width 111 height 12
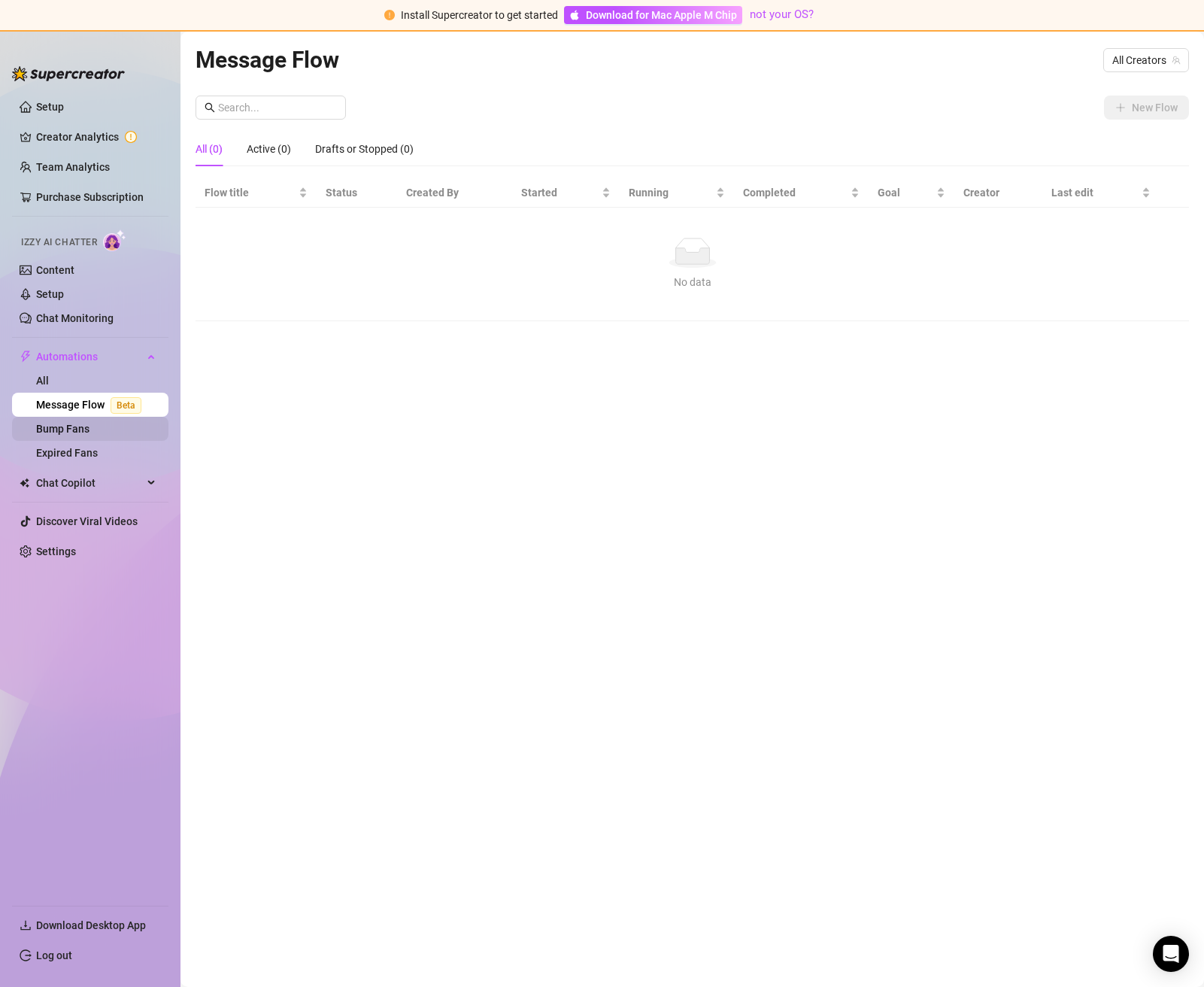
click at [86, 435] on link "Bump Fans" at bounding box center [63, 428] width 53 height 12
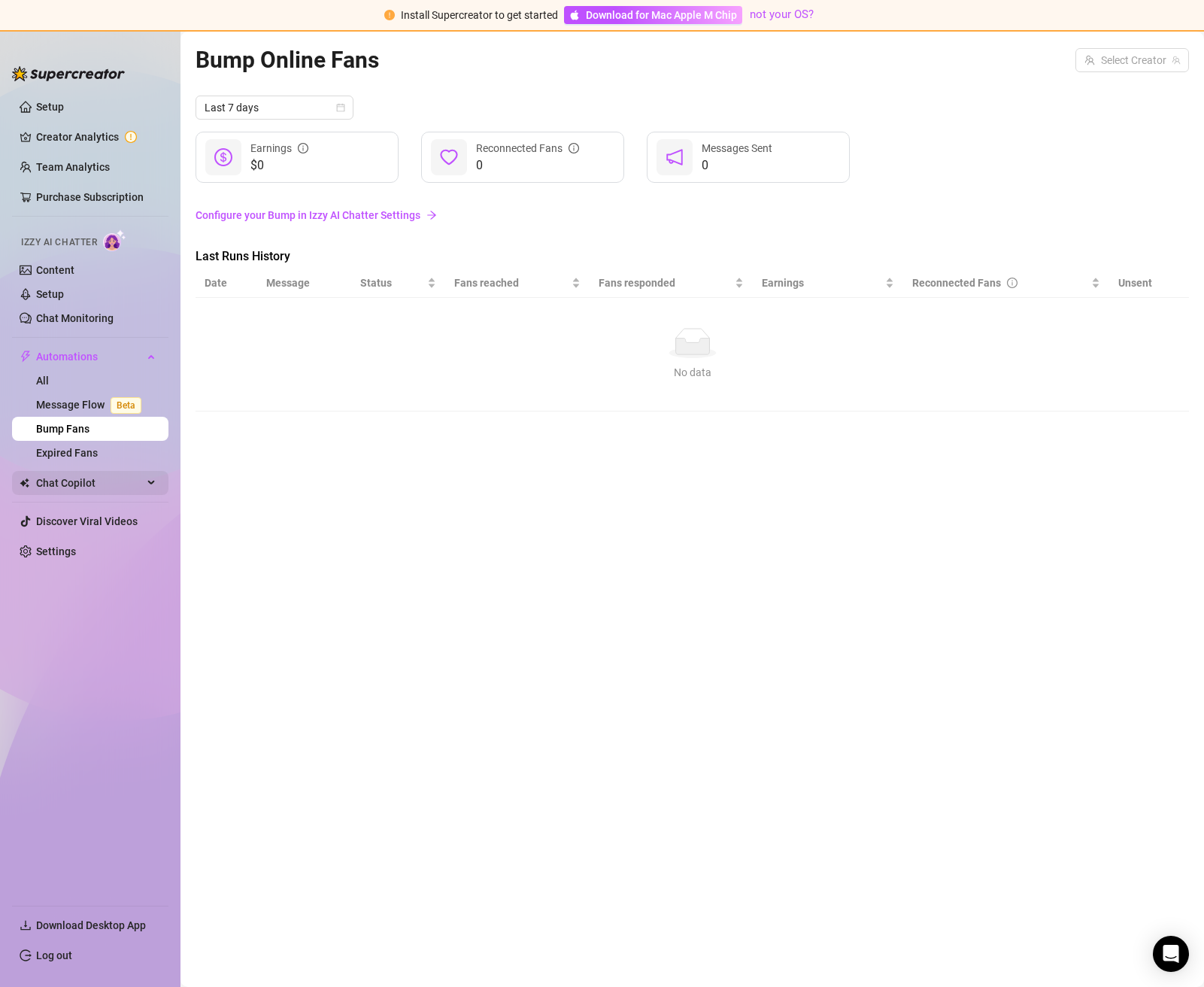
click at [90, 484] on span "Chat Copilot" at bounding box center [90, 482] width 107 height 24
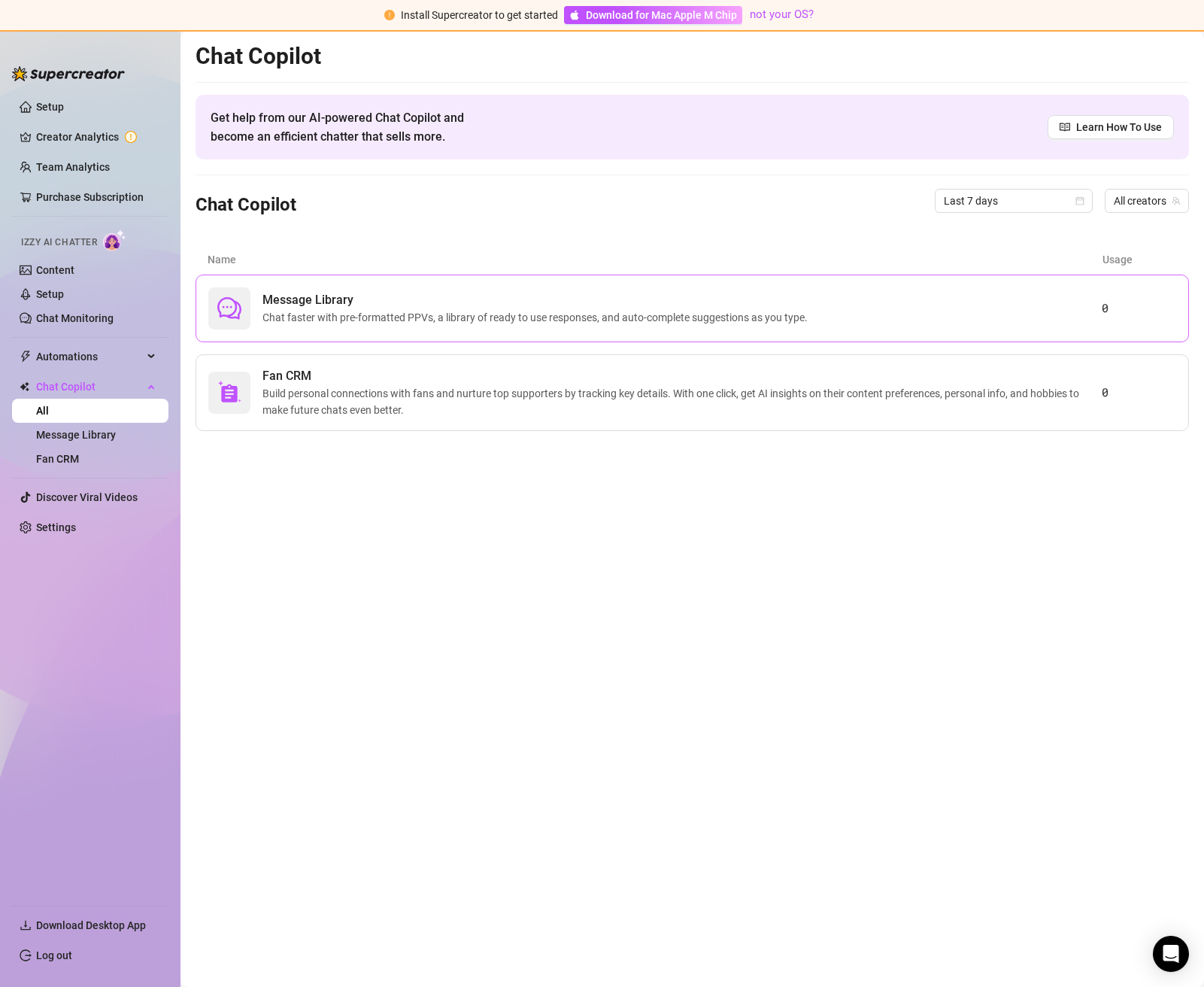
click at [516, 308] on span "Message Library" at bounding box center [538, 299] width 551 height 18
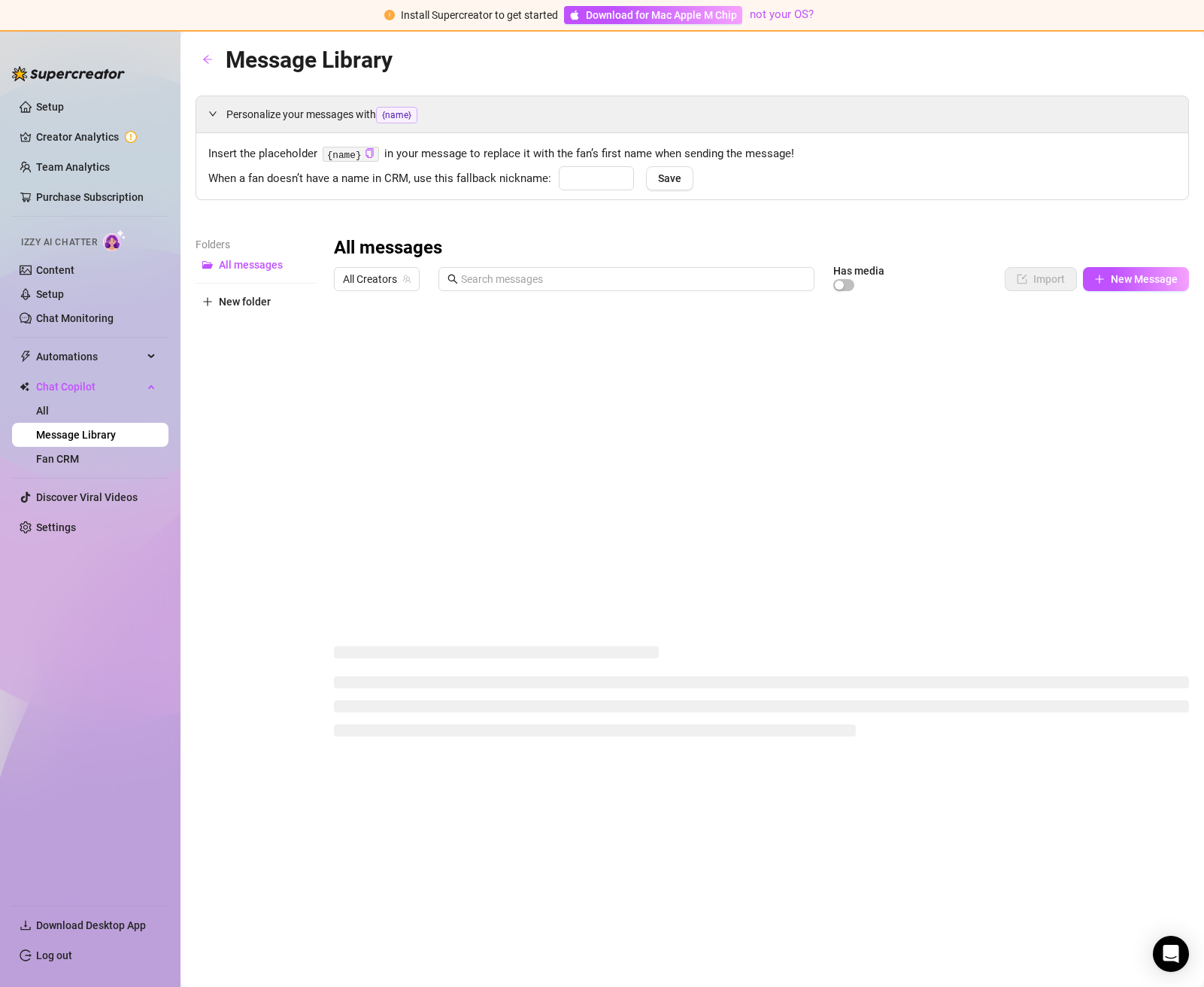
type input "babe"
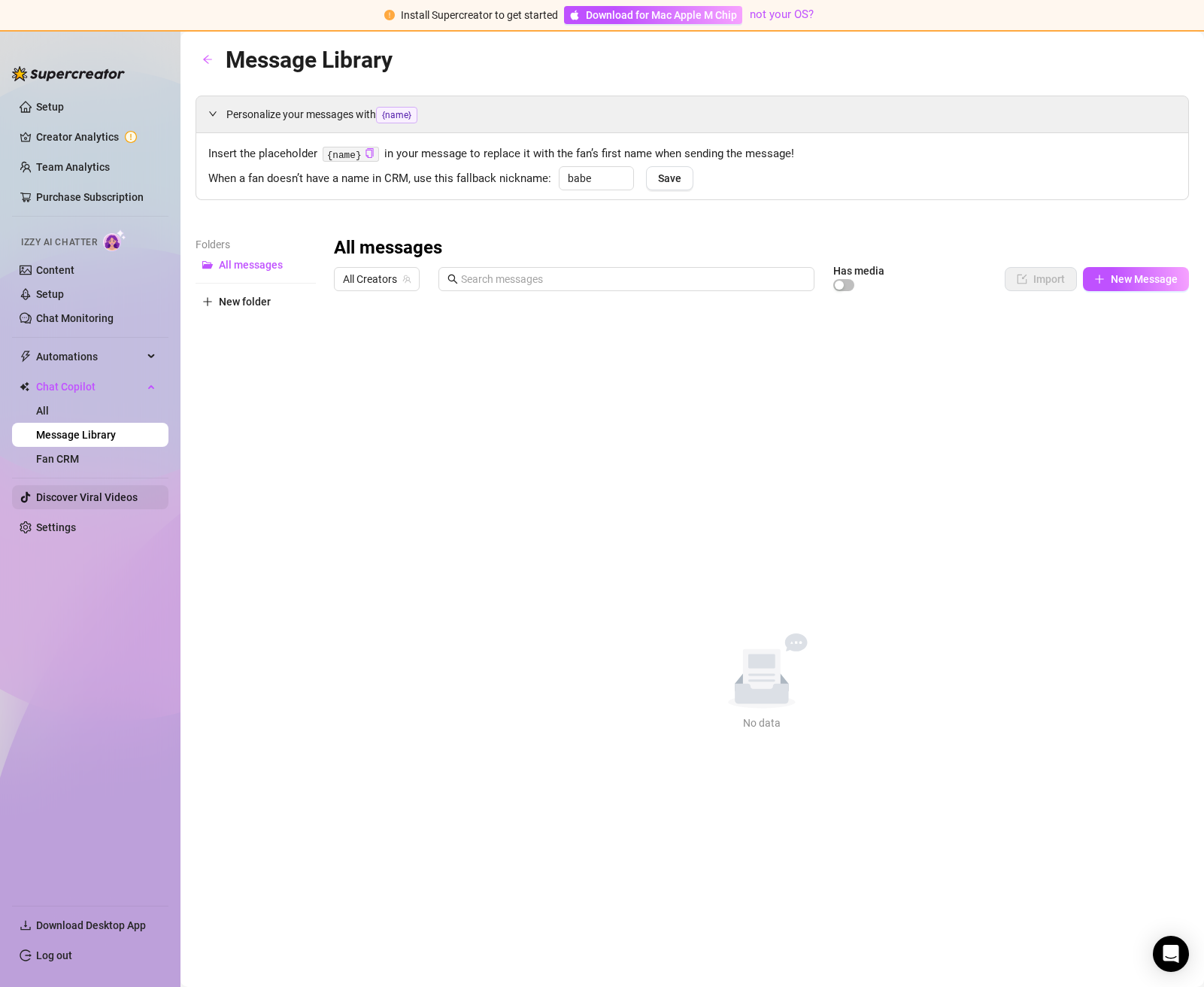
click at [102, 502] on link "Discover Viral Videos" at bounding box center [87, 497] width 102 height 12
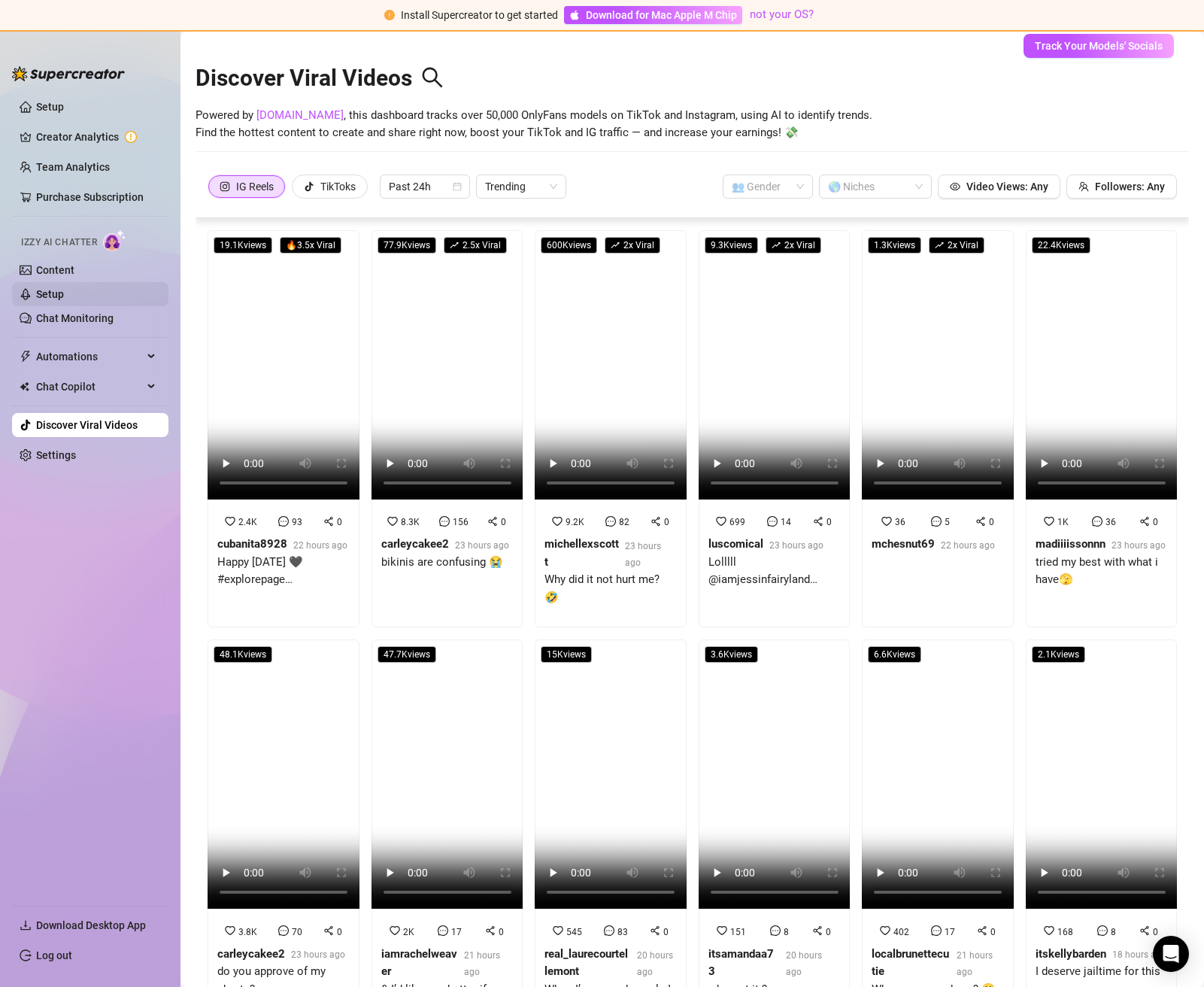
click at [64, 288] on link "Setup" at bounding box center [50, 294] width 28 height 12
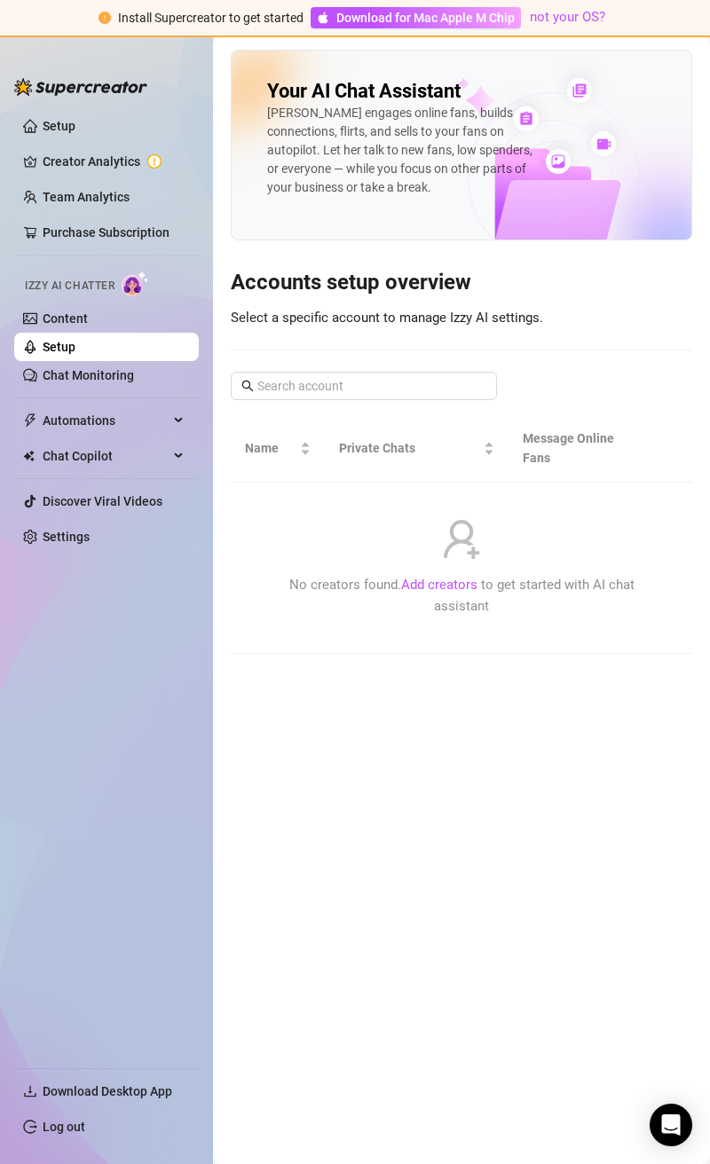
click at [556, 223] on img at bounding box center [553, 149] width 275 height 181
click at [88, 368] on link "Chat Monitoring" at bounding box center [88, 375] width 91 height 14
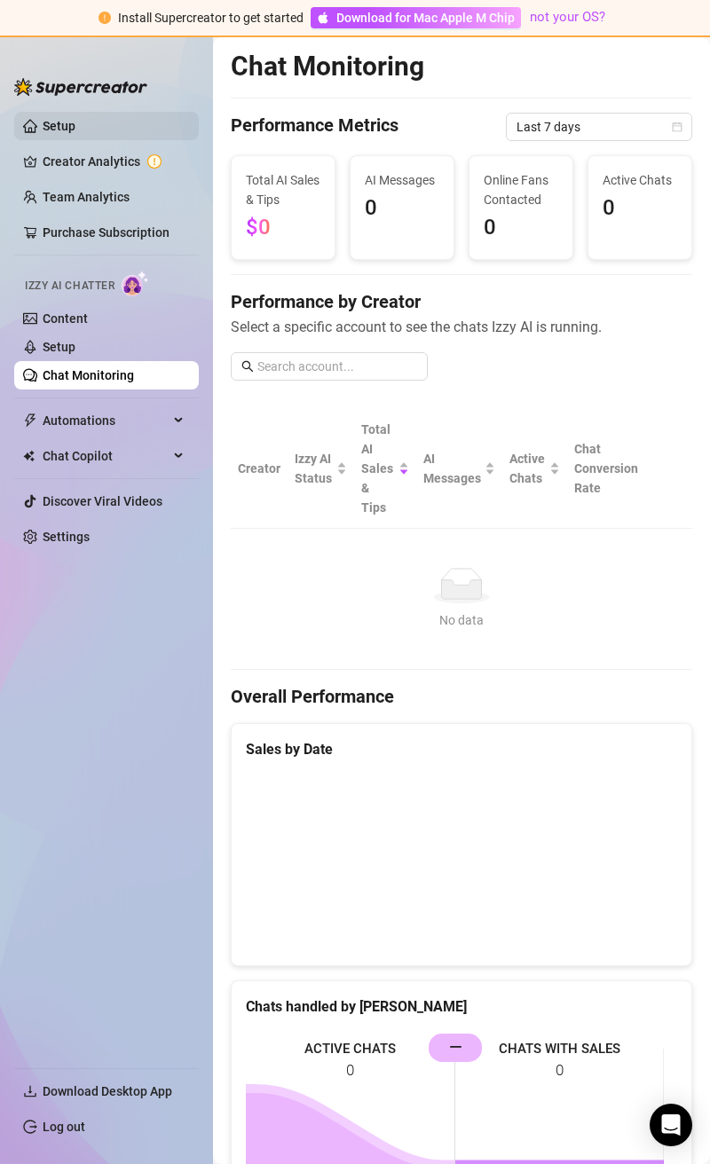
click at [75, 123] on link "Setup" at bounding box center [59, 126] width 33 height 14
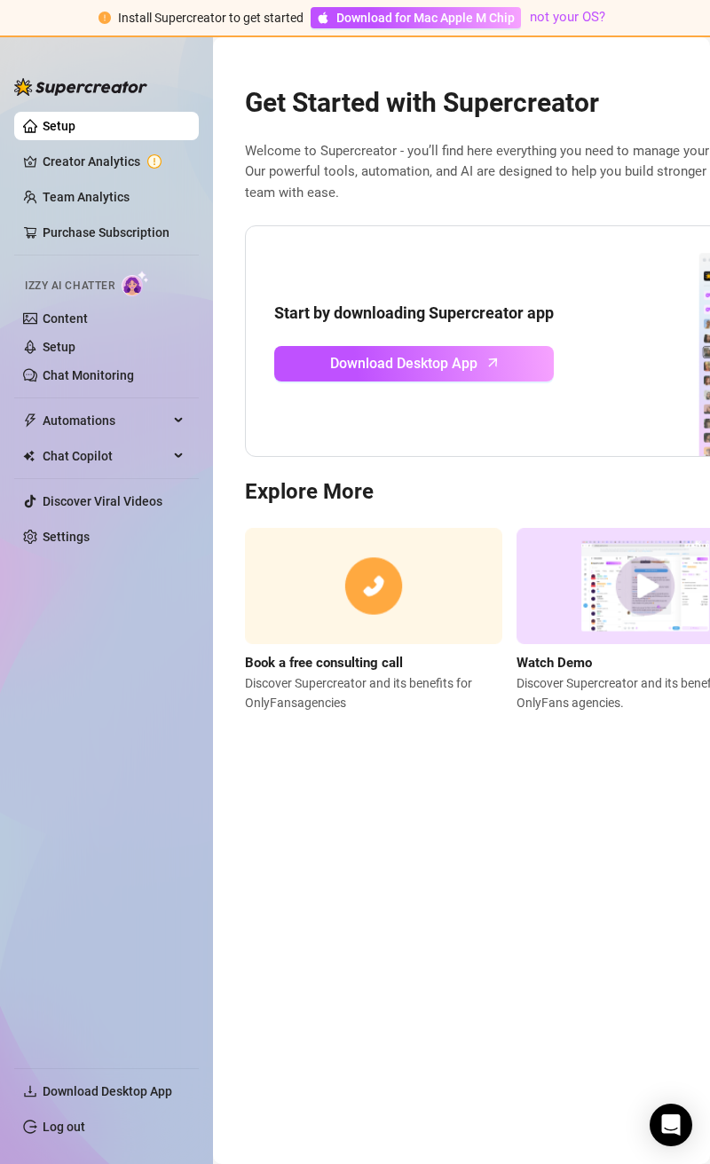
click at [647, 759] on main "Get Started with Supercreator Welcome to Supercreator - you’ll find here everyt…" at bounding box center [461, 600] width 497 height 1126
click at [106, 159] on link "Creator Analytics" at bounding box center [114, 161] width 142 height 28
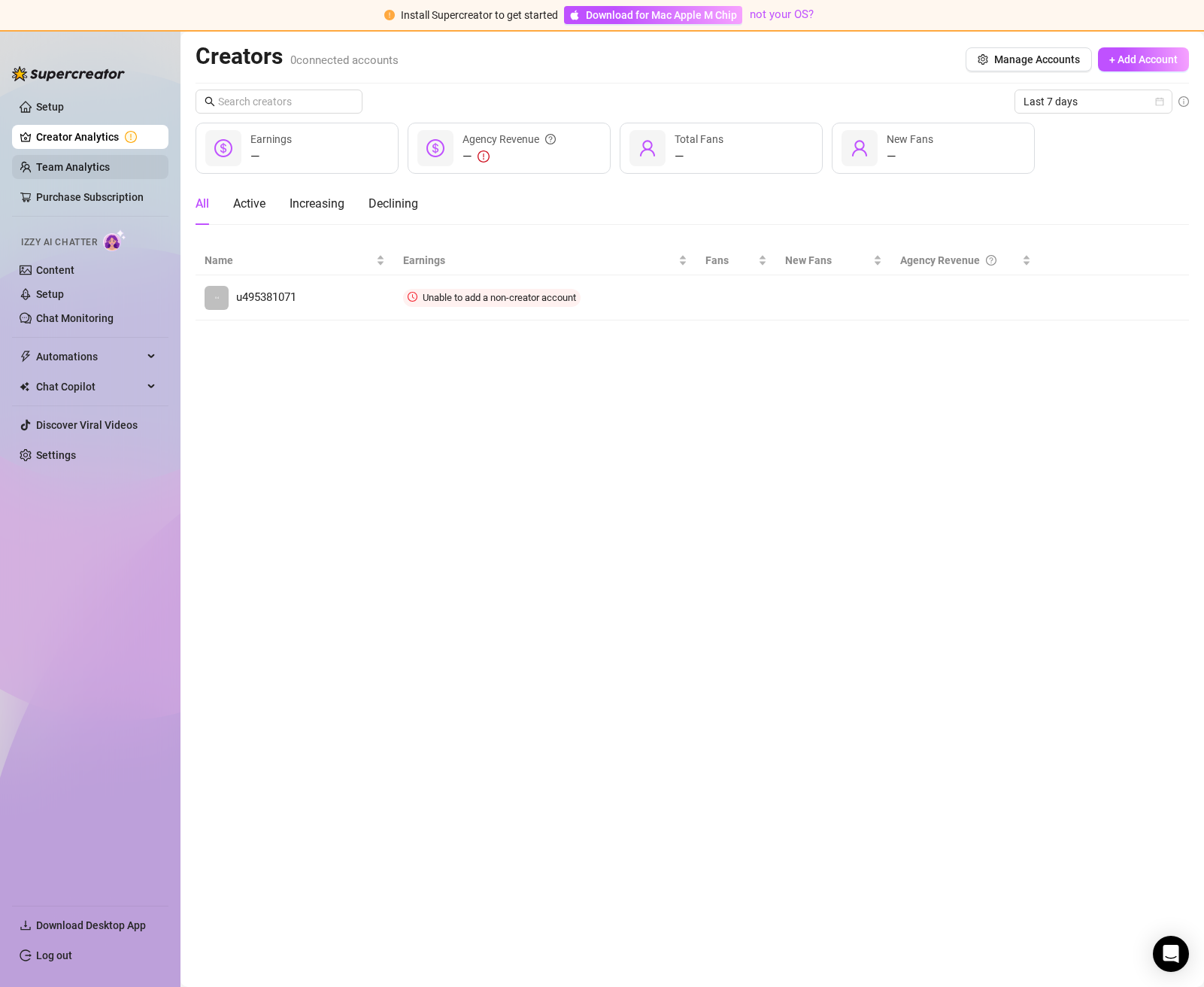
click at [109, 170] on link "Team Analytics" at bounding box center [73, 167] width 74 height 12
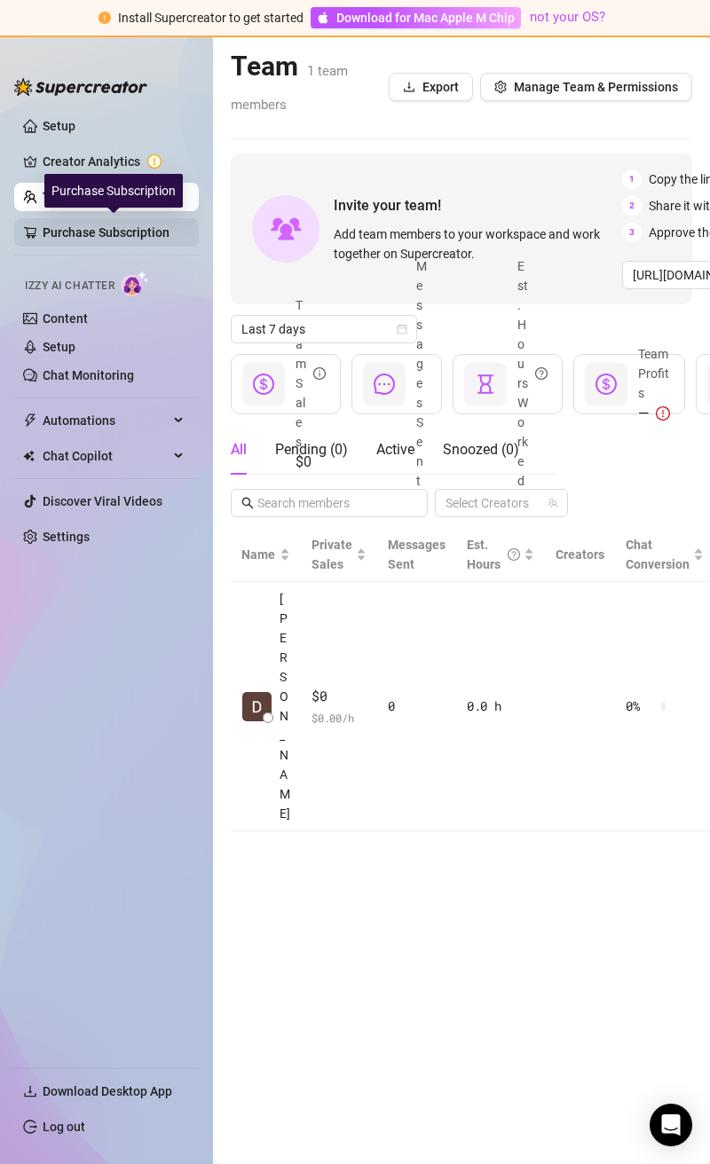
click at [92, 228] on link "Purchase Subscription" at bounding box center [114, 232] width 142 height 28
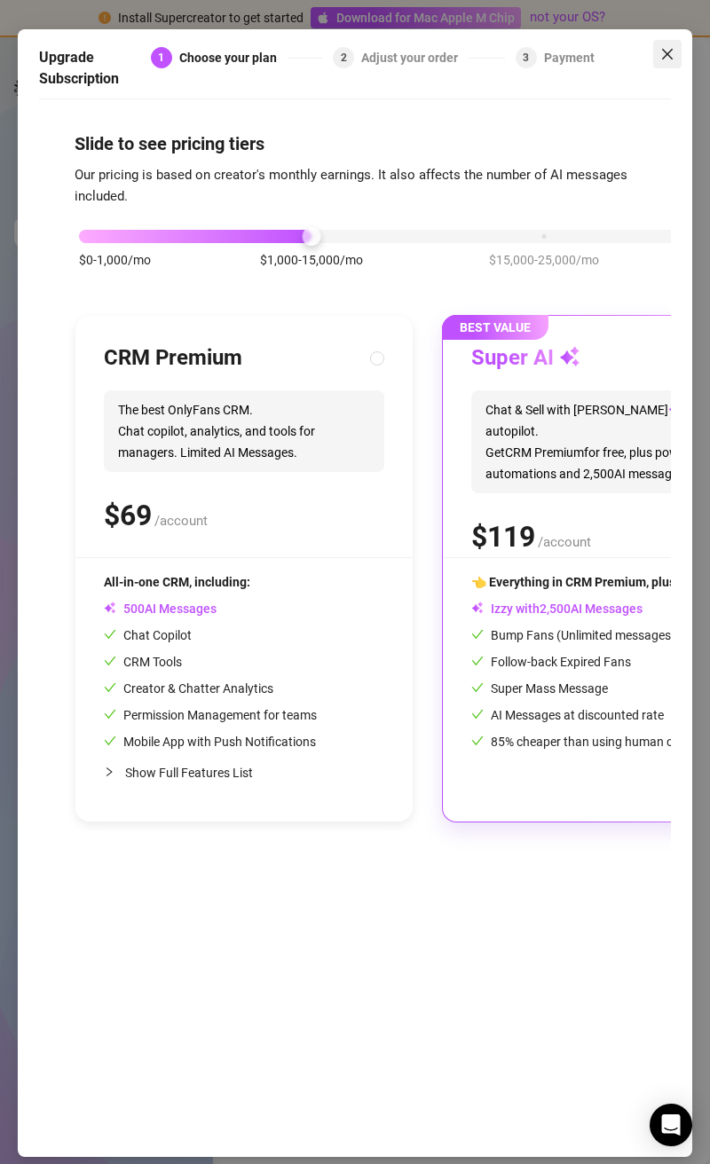
click at [654, 49] on span "Close" at bounding box center [667, 54] width 28 height 14
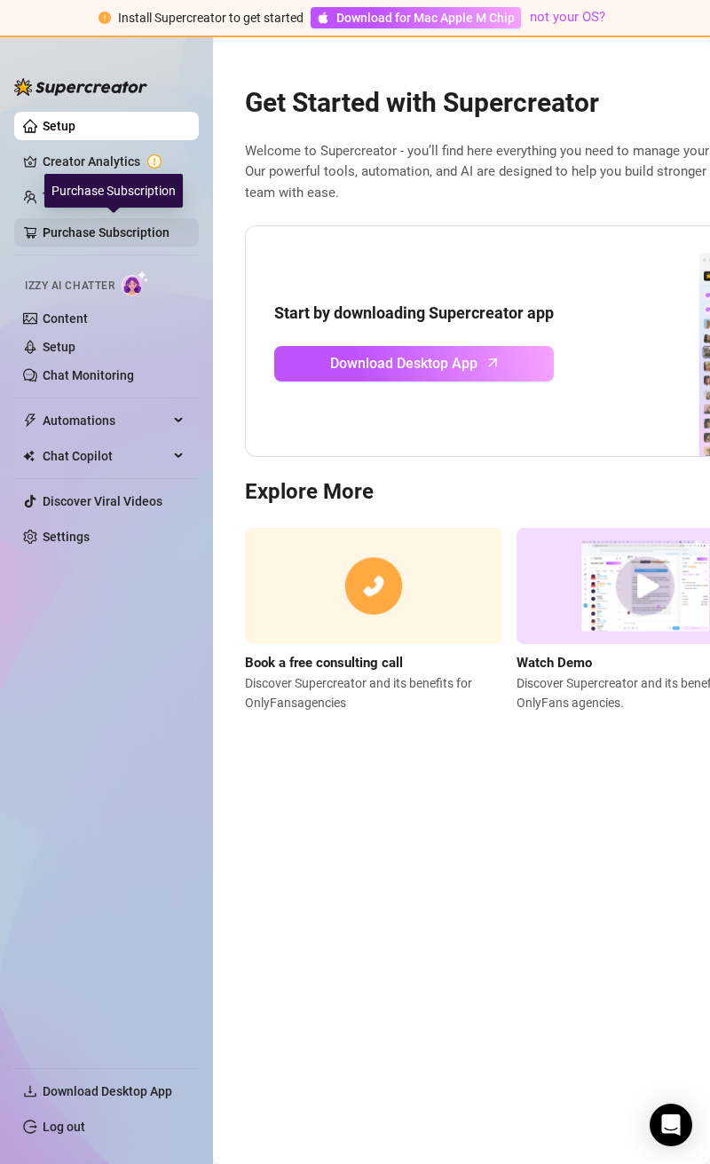
click at [97, 229] on link "Purchase Subscription" at bounding box center [114, 232] width 142 height 28
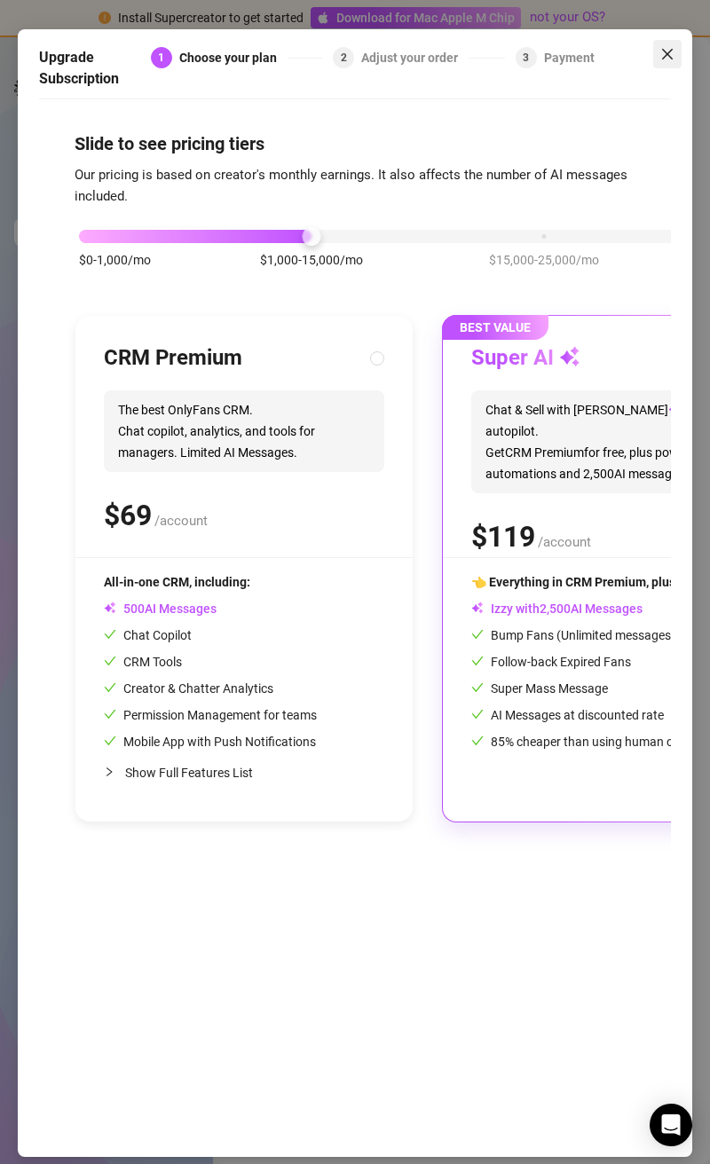
click at [667, 50] on icon "close" at bounding box center [667, 54] width 14 height 14
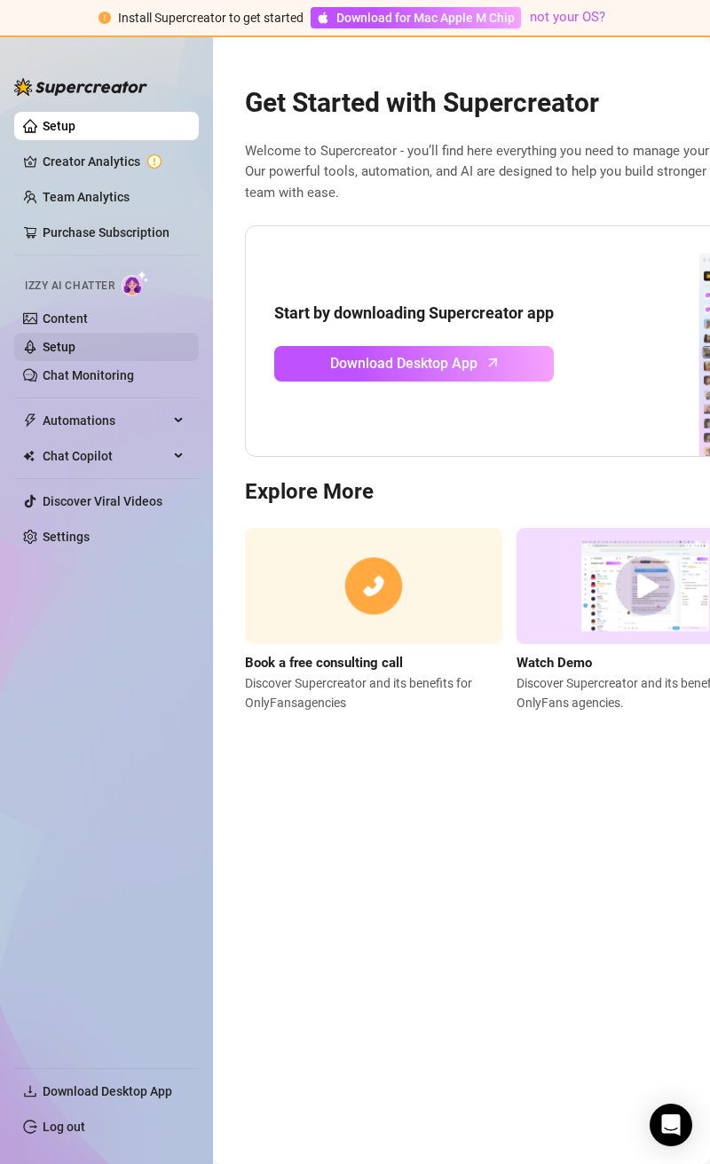
click at [65, 344] on link "Setup" at bounding box center [59, 347] width 33 height 14
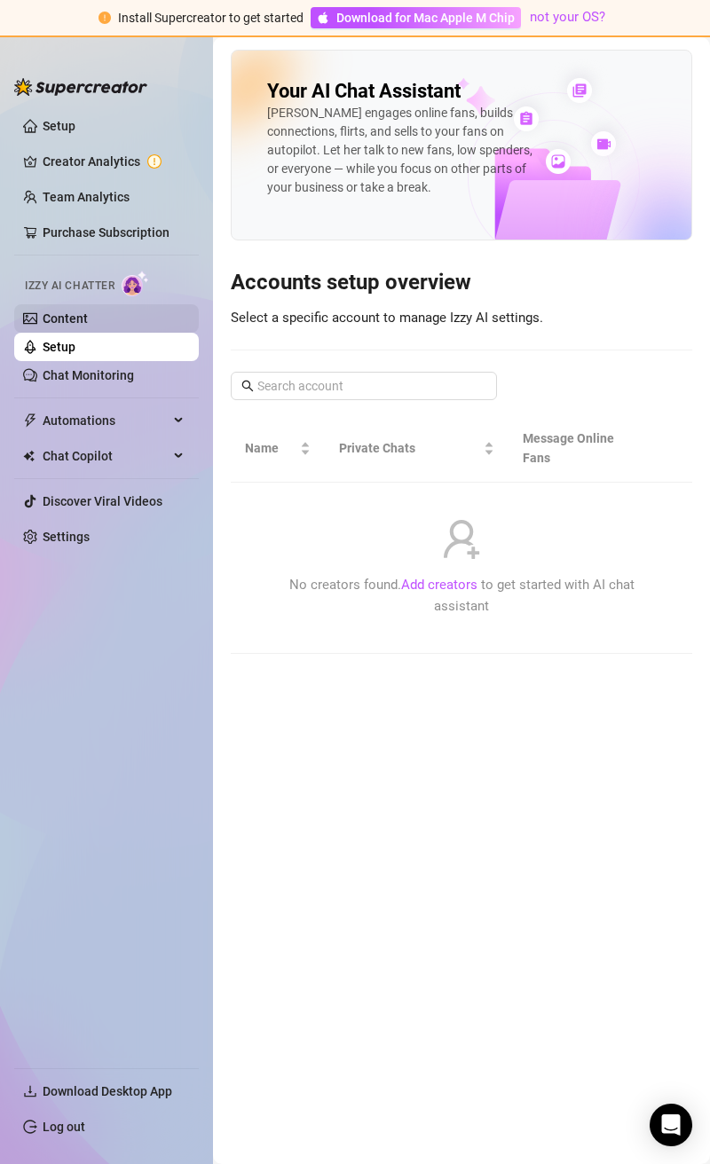
click at [71, 318] on link "Content" at bounding box center [65, 318] width 45 height 14
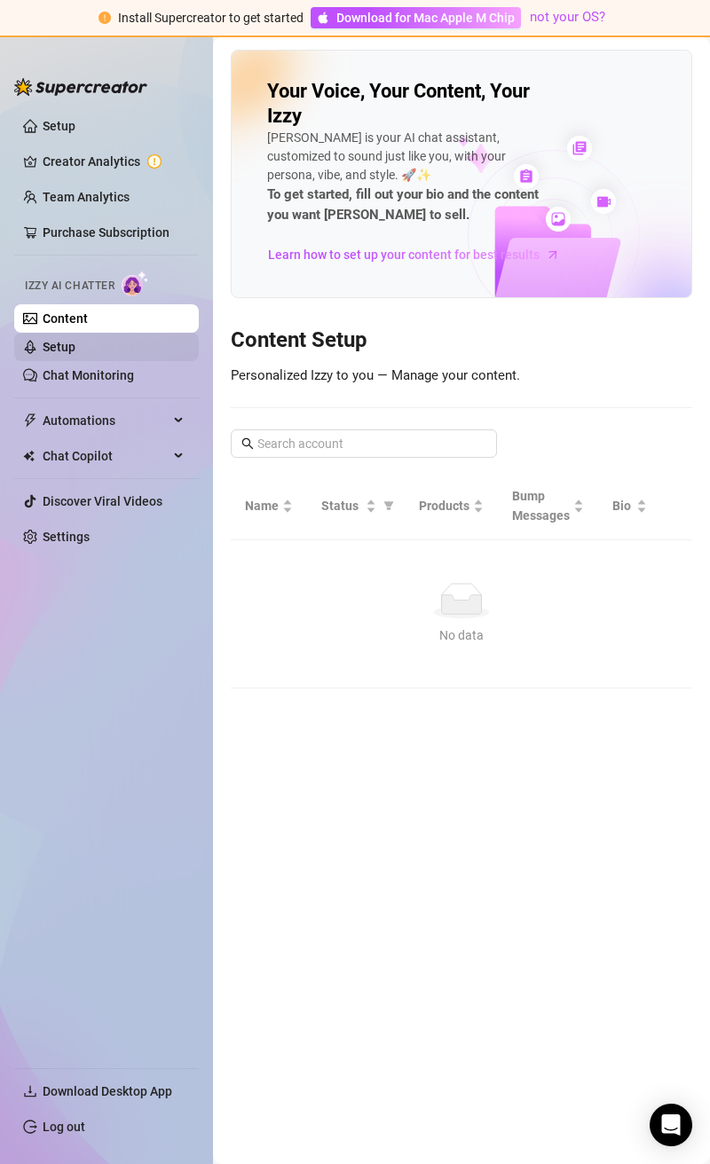
click at [71, 354] on link "Setup" at bounding box center [59, 347] width 33 height 14
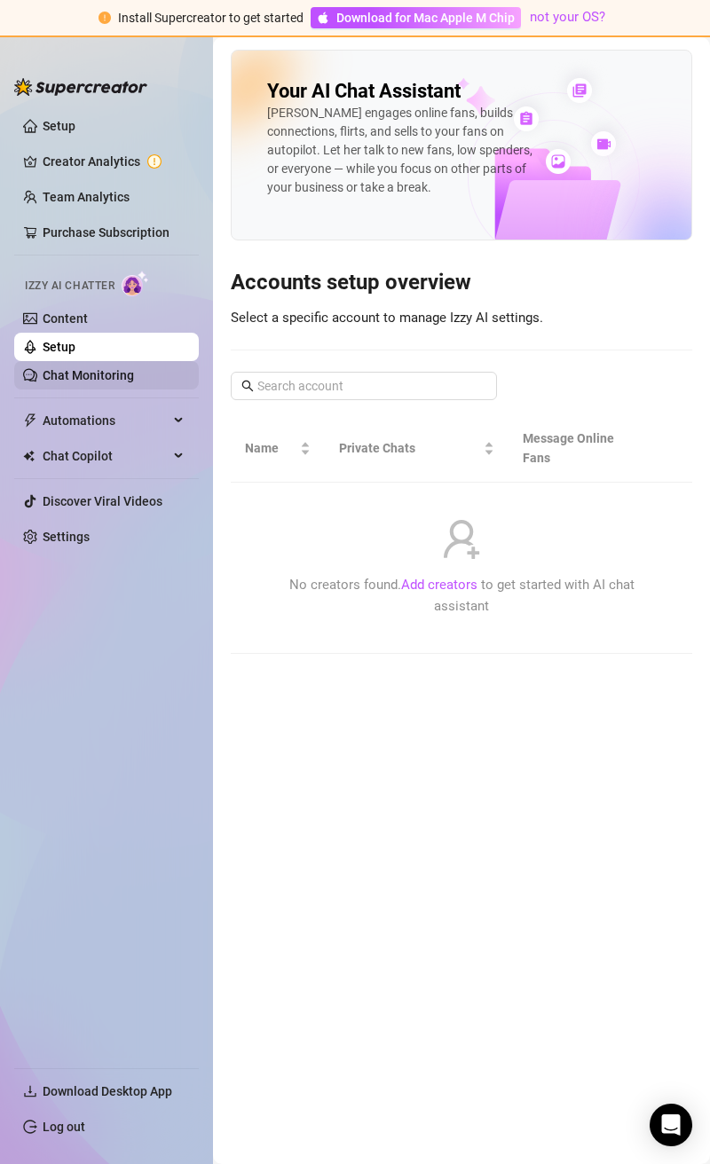
click at [71, 369] on link "Chat Monitoring" at bounding box center [88, 375] width 91 height 14
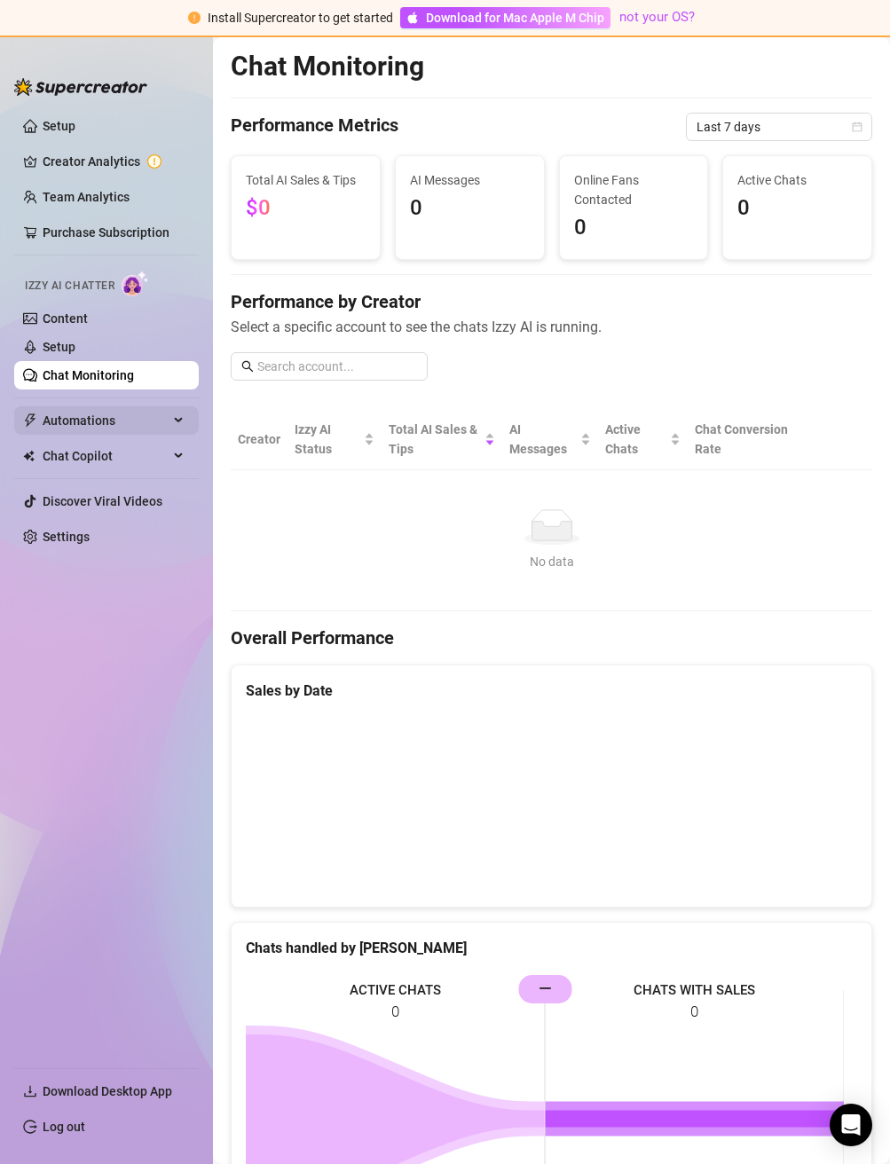
click at [159, 416] on span "Automations" at bounding box center [106, 420] width 126 height 28
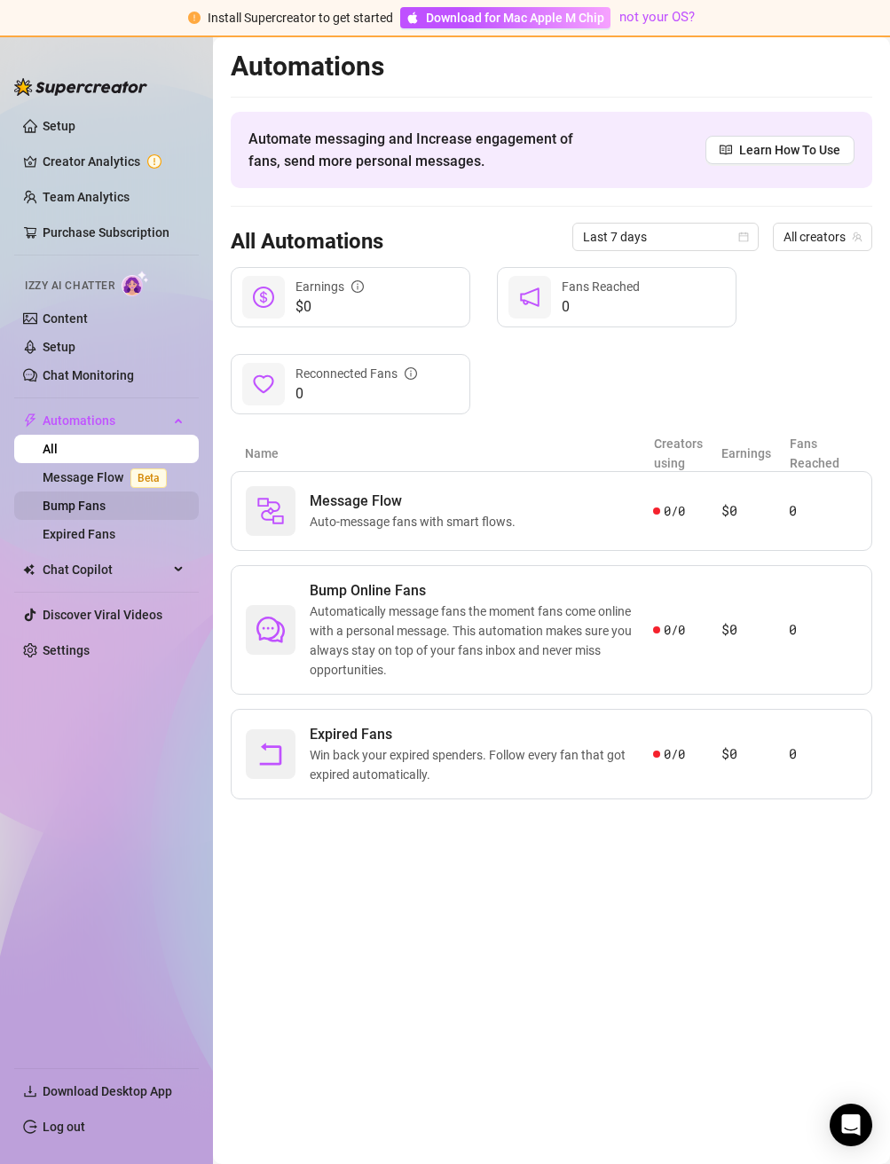
click at [106, 503] on link "Bump Fans" at bounding box center [74, 505] width 63 height 14
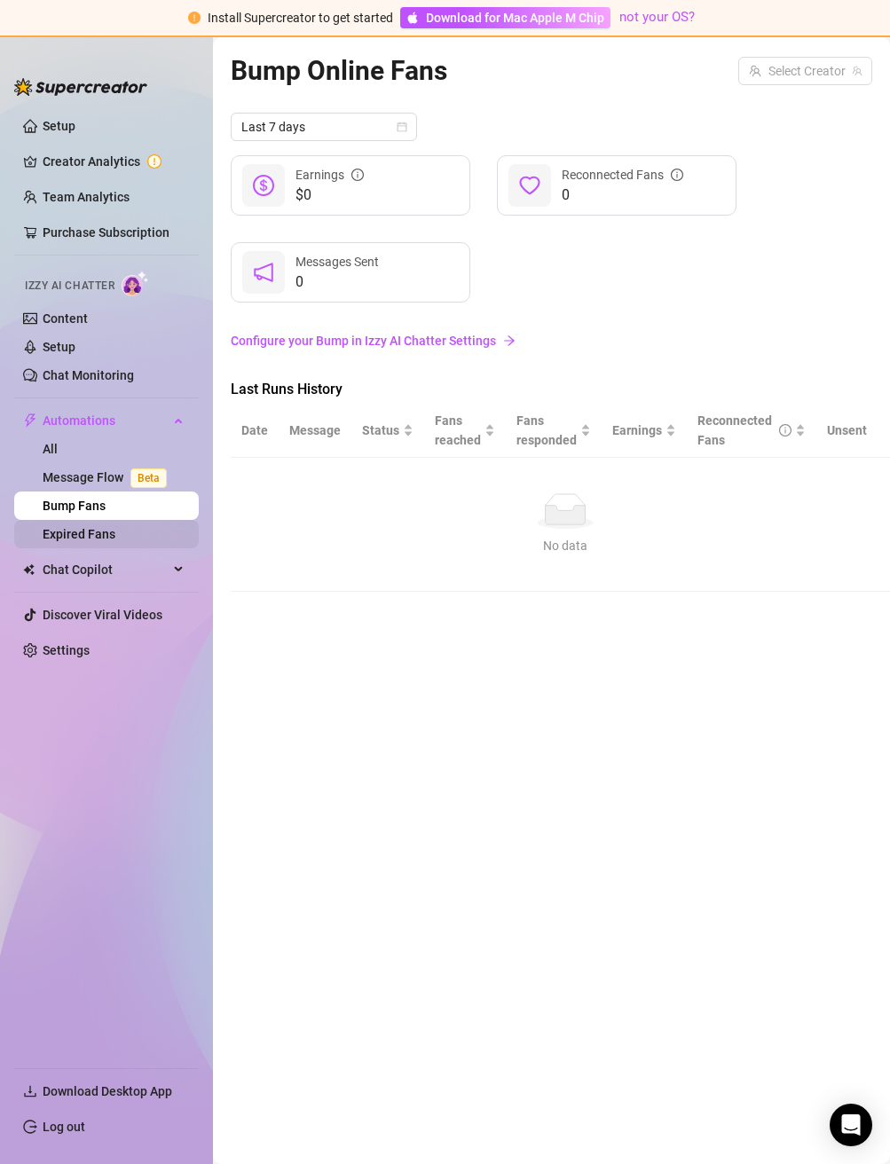
click at [115, 527] on link "Expired Fans" at bounding box center [79, 534] width 73 height 14
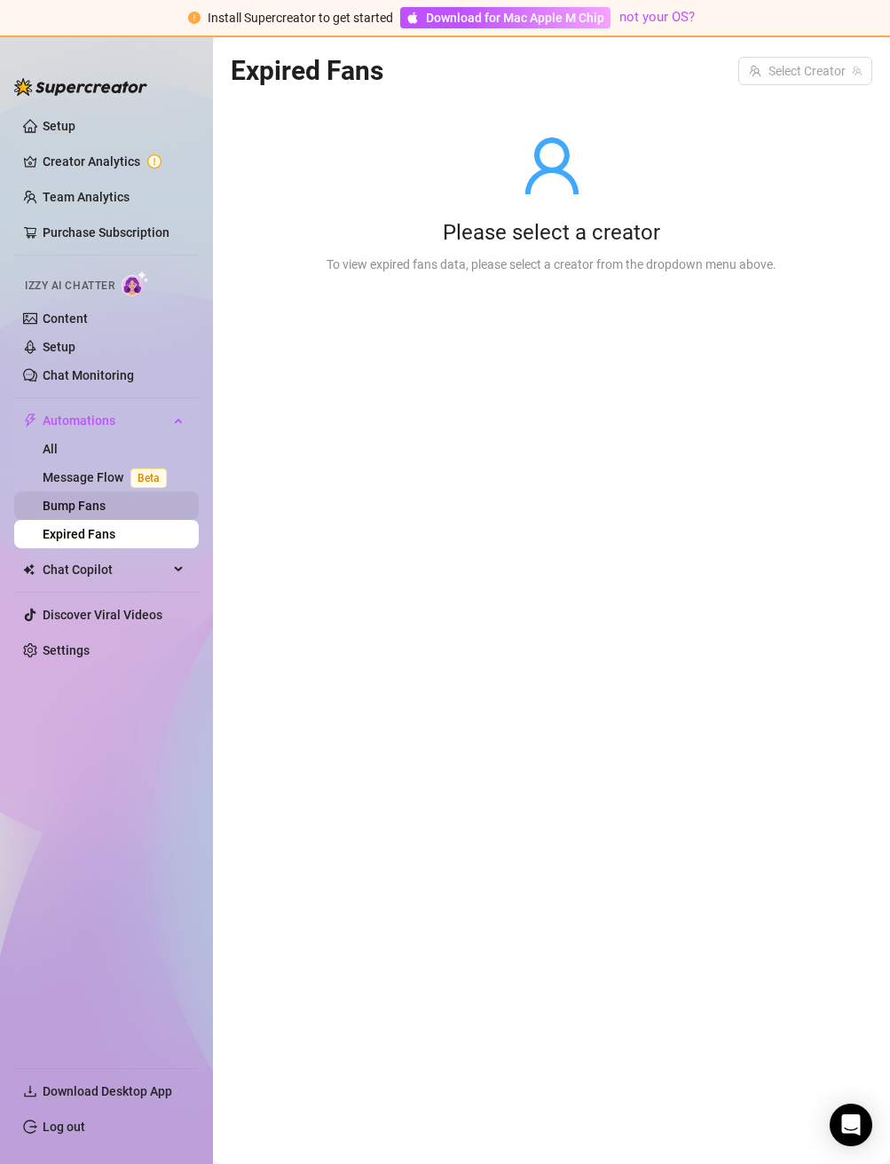
click at [106, 500] on link "Bump Fans" at bounding box center [74, 505] width 63 height 14
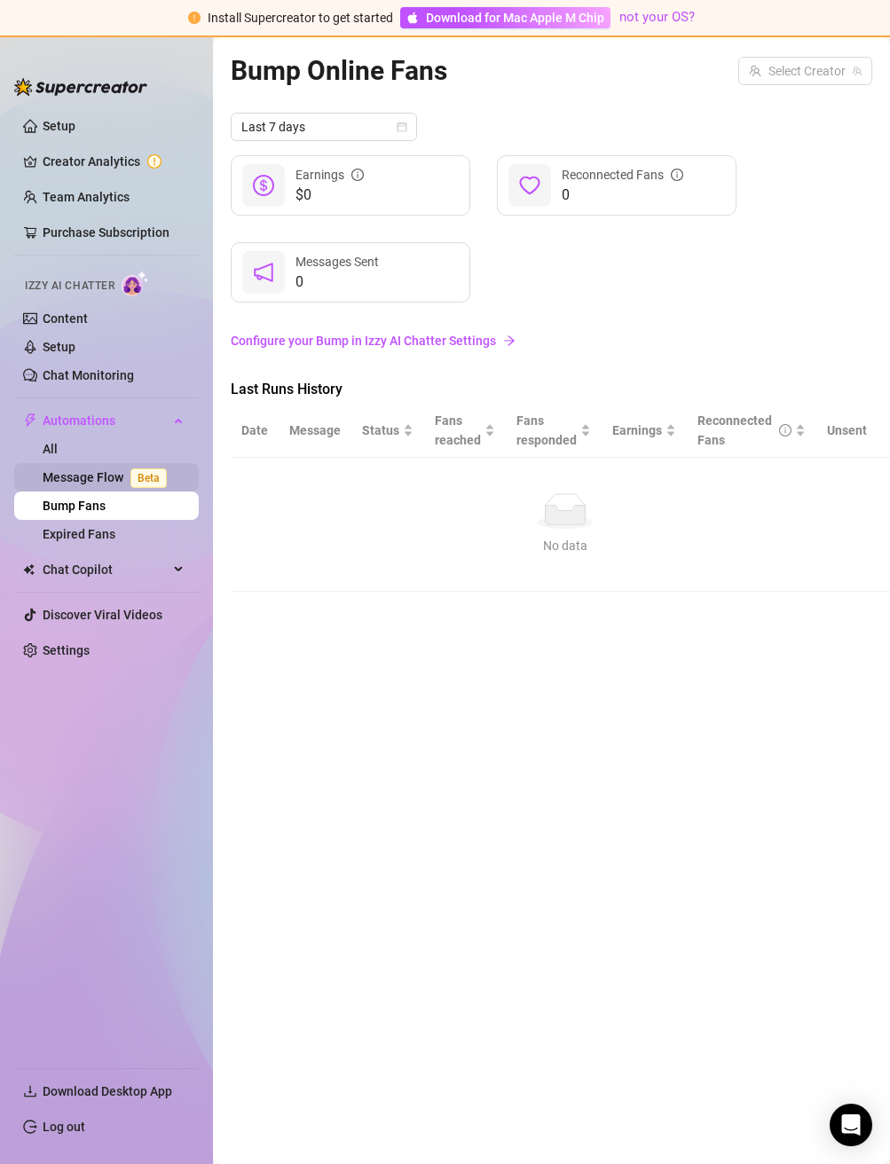
click at [104, 484] on link "Message Flow Beta" at bounding box center [108, 477] width 131 height 14
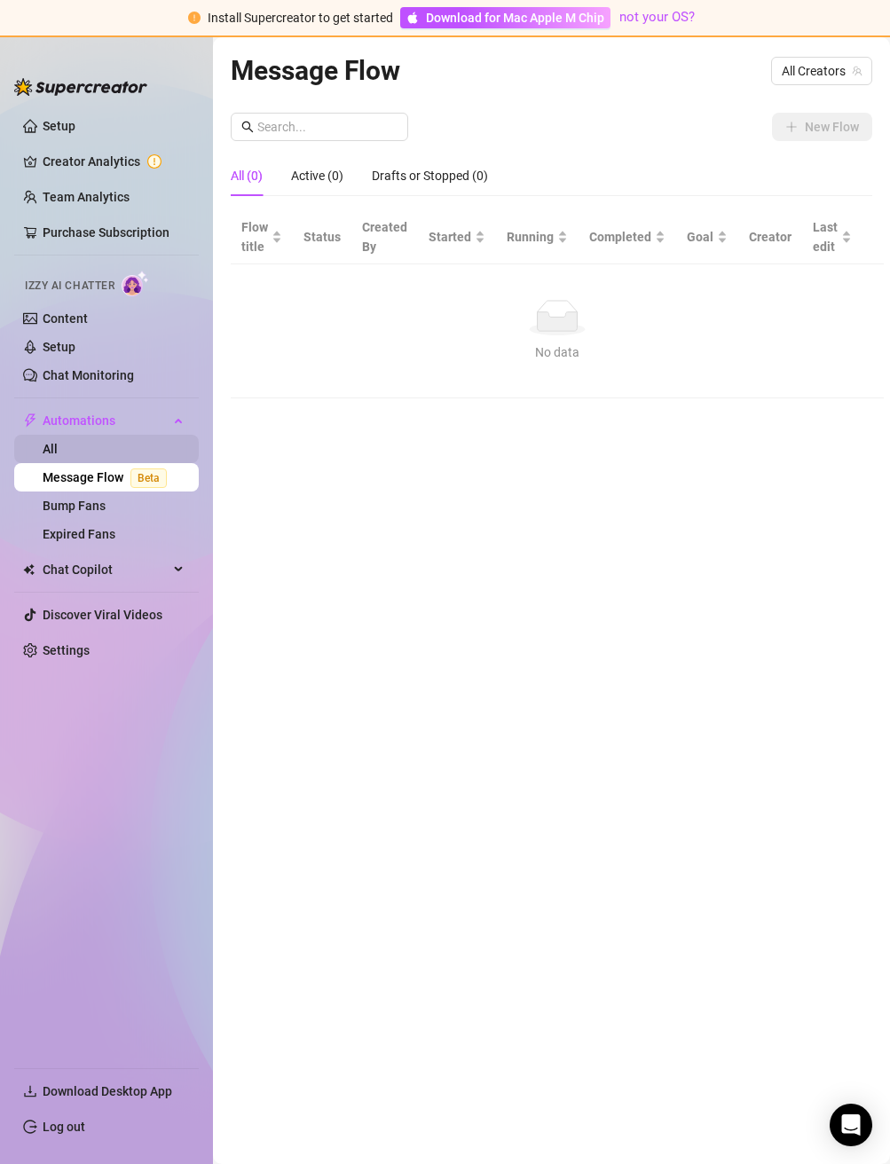
click at [58, 452] on link "All" at bounding box center [50, 449] width 15 height 14
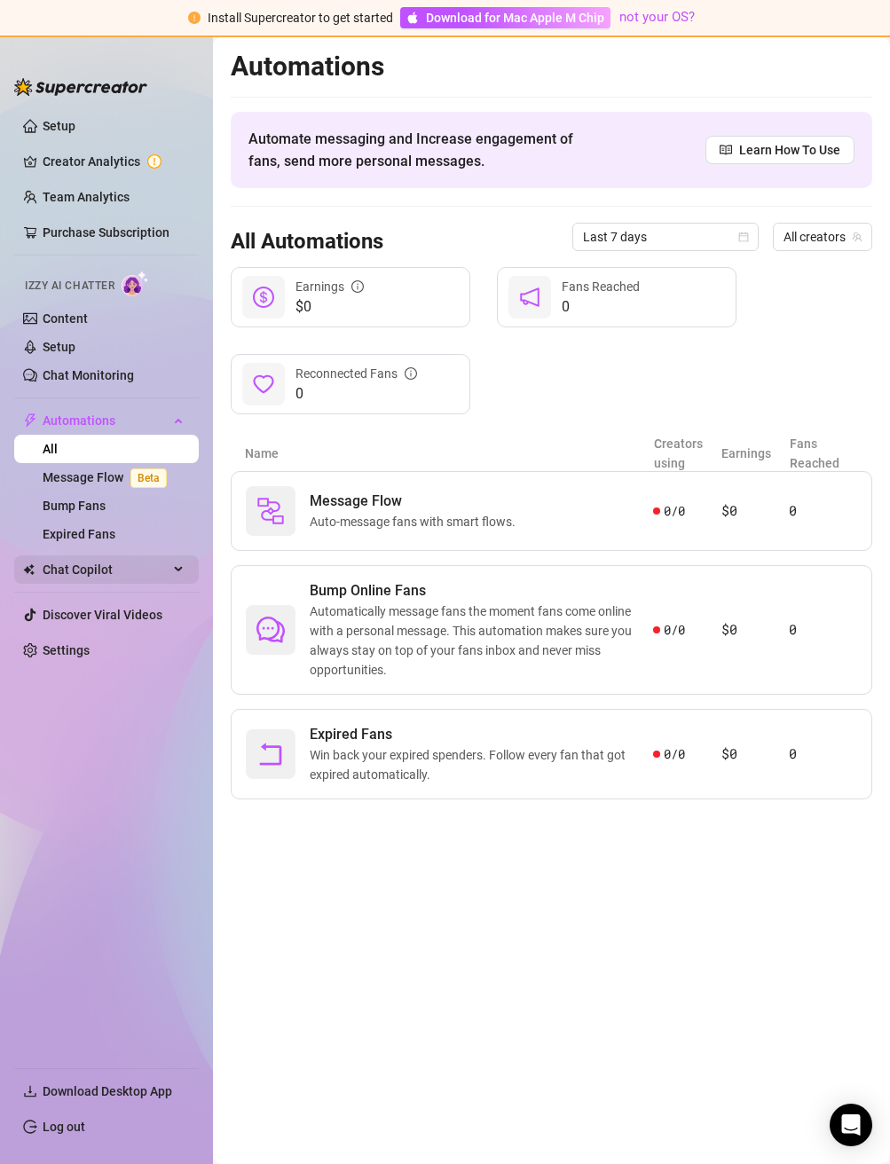
click at [125, 572] on span "Chat Copilot" at bounding box center [106, 569] width 126 height 28
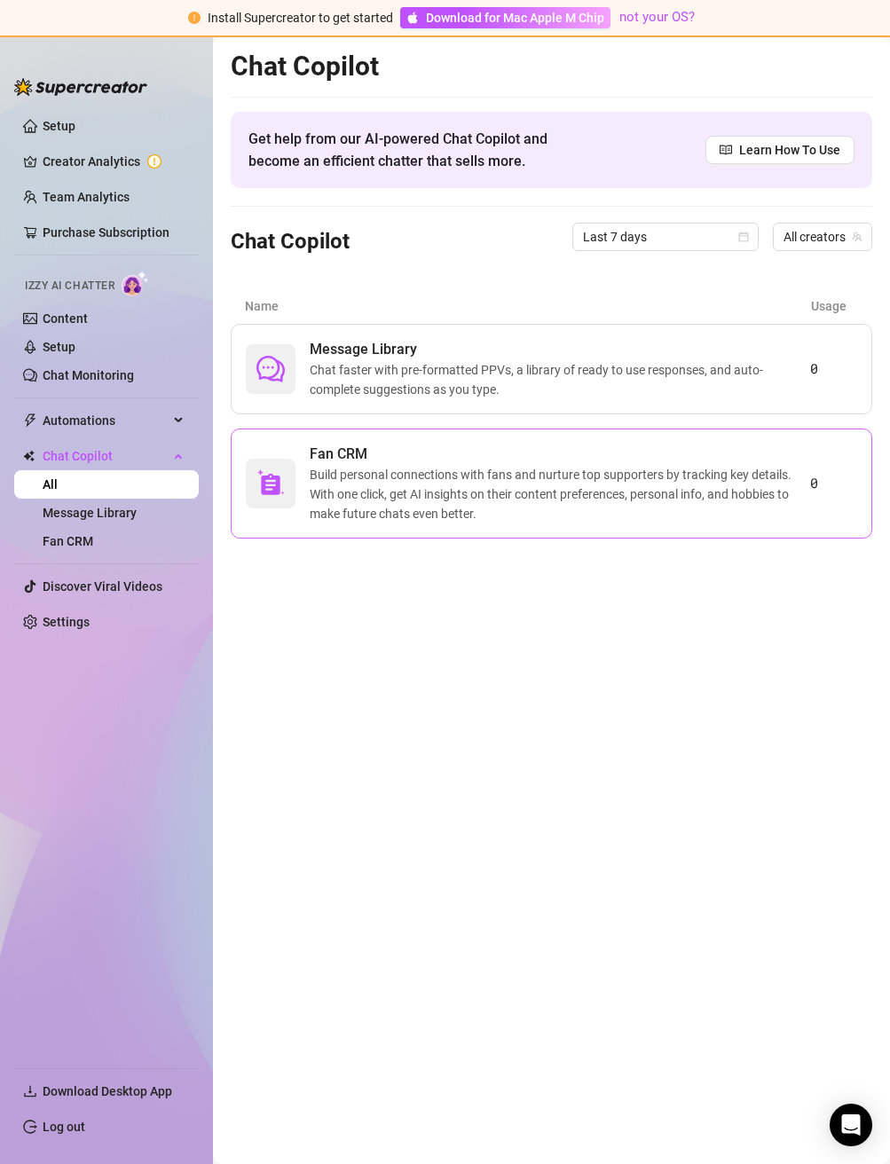
click at [528, 530] on div "Fan CRM Build personal connections with fans and nurture top supporters by trac…" at bounding box center [551, 483] width 641 height 110
click at [506, 363] on span "Chat faster with pre-formatted PPVs, a library of ready to use responses, and a…" at bounding box center [560, 379] width 500 height 39
